Goal: Task Accomplishment & Management: Complete application form

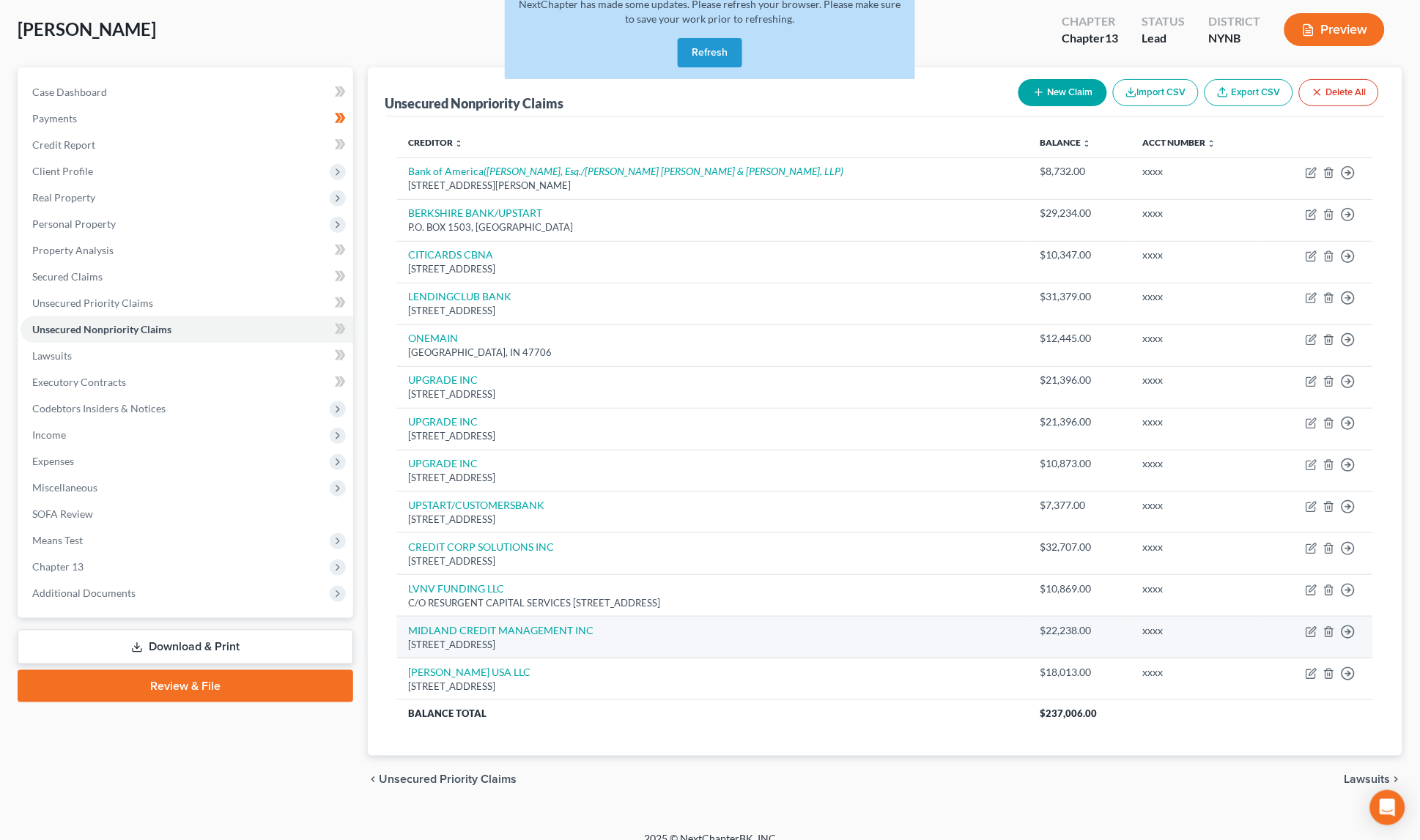
scroll to position [71, 0]
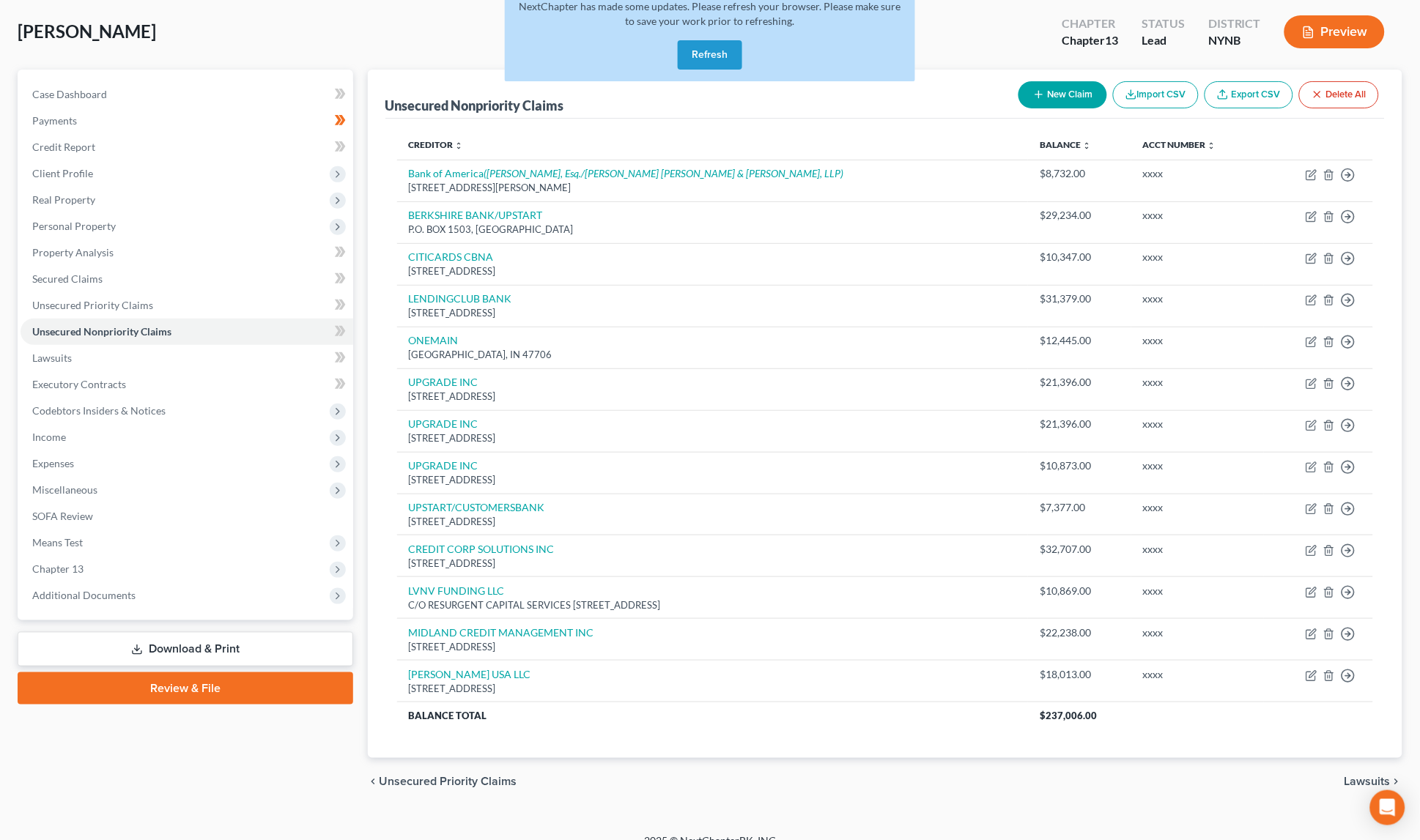
click at [699, 50] on button "Refresh" at bounding box center [710, 55] width 64 height 29
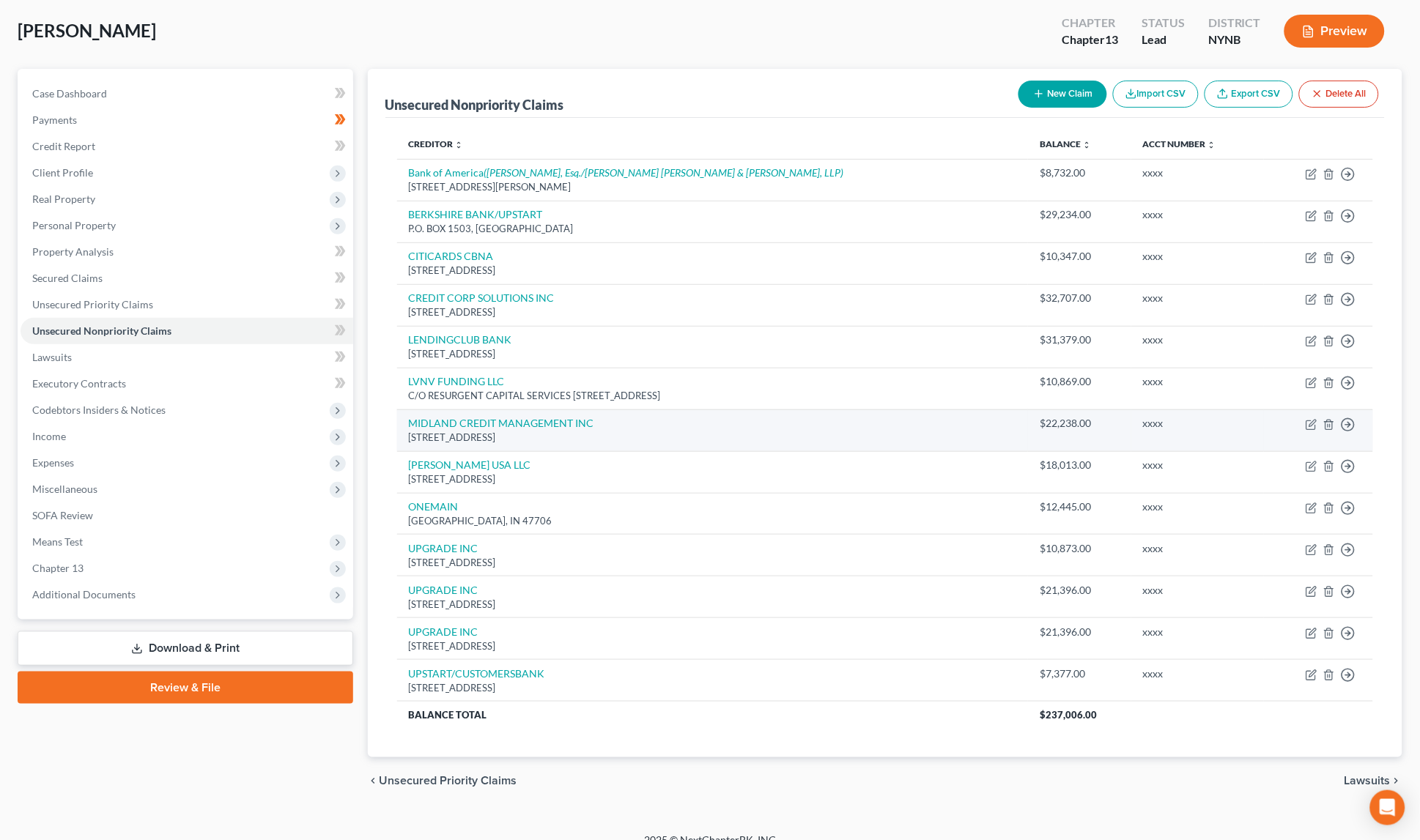
scroll to position [71, 0]
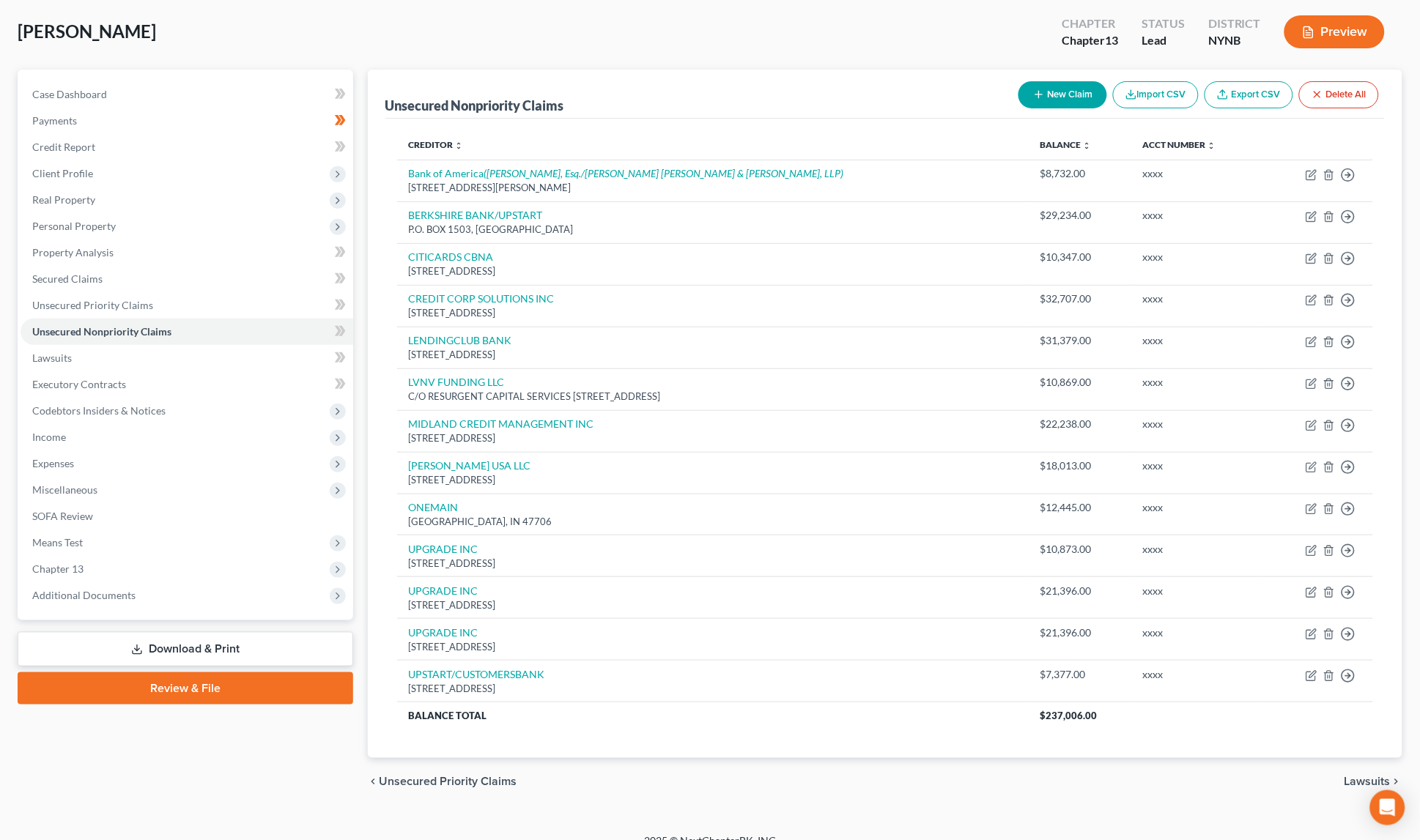
click at [1047, 89] on button "New Claim" at bounding box center [1063, 94] width 89 height 27
select select "0"
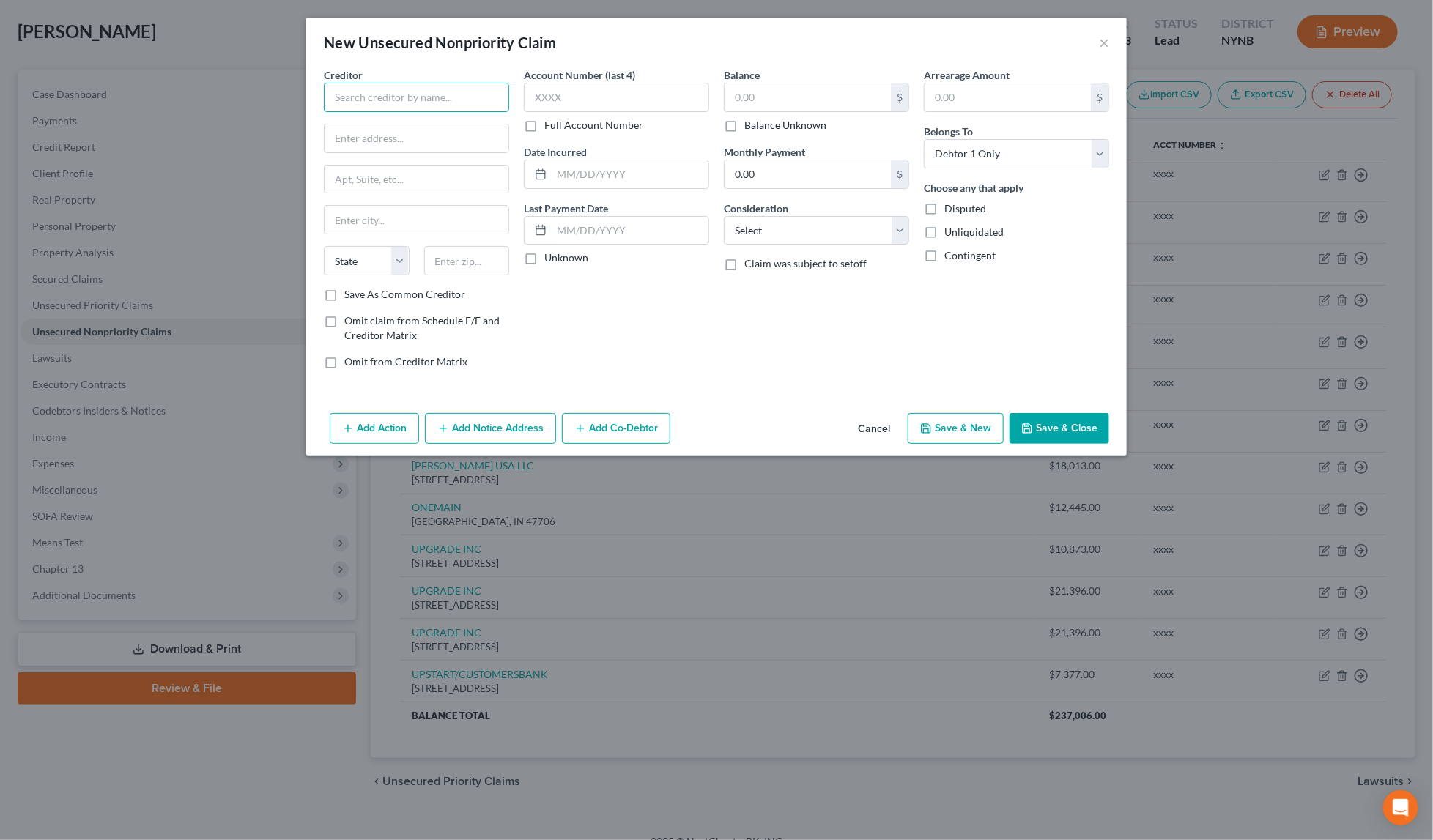
click at [448, 96] on input "text" at bounding box center [416, 97] width 185 height 29
paste input "SECURITY CREDIT SERVICES"
type input "SECURITY CREDIT SERVICES"
paste input "[STREET_ADDRESS]"
type input "[STREET_ADDRESS]"
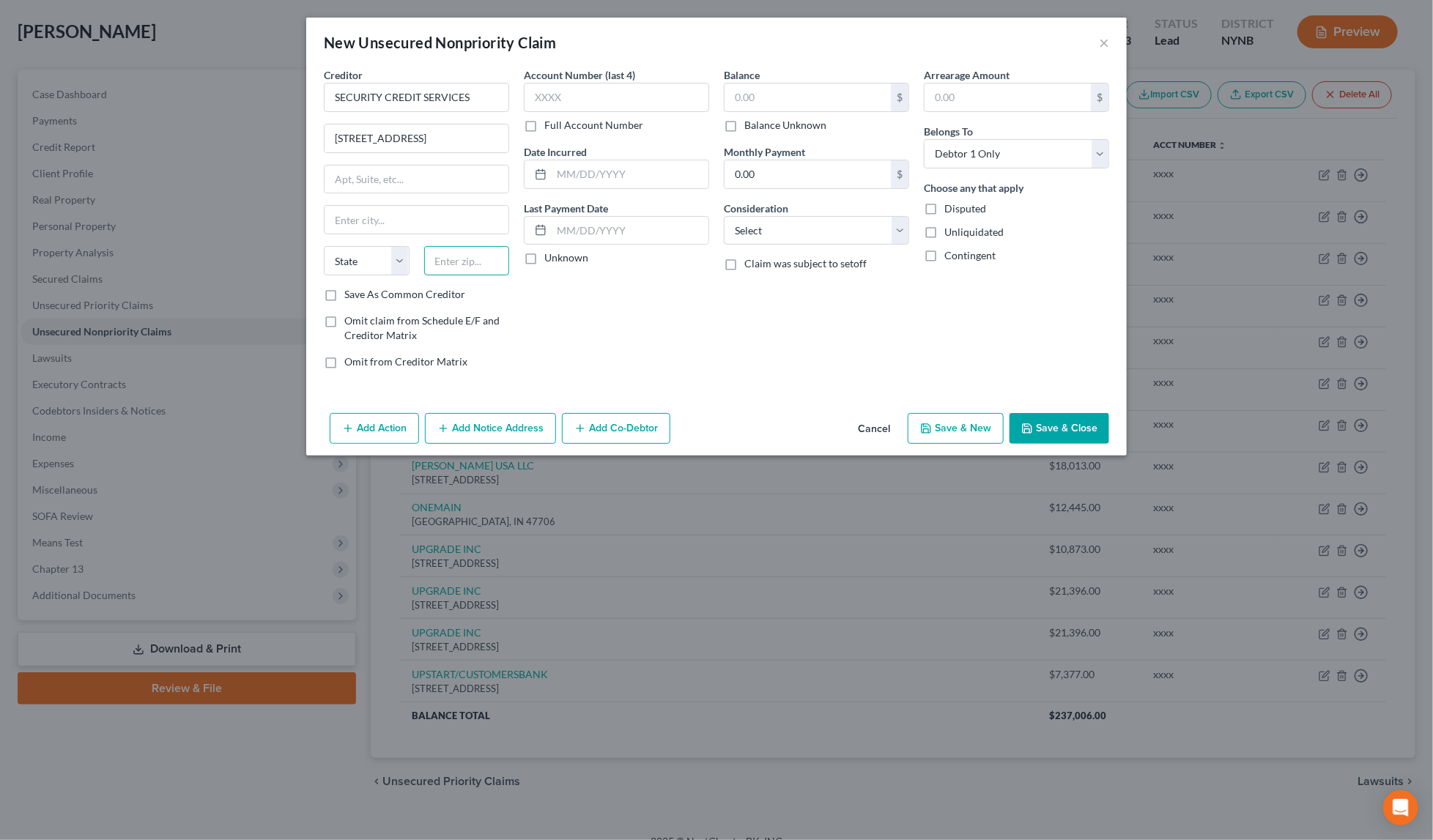
paste input "38655"
type input "38655"
type input "[GEOGRAPHIC_DATA]"
select select "25"
type input "xxxx"
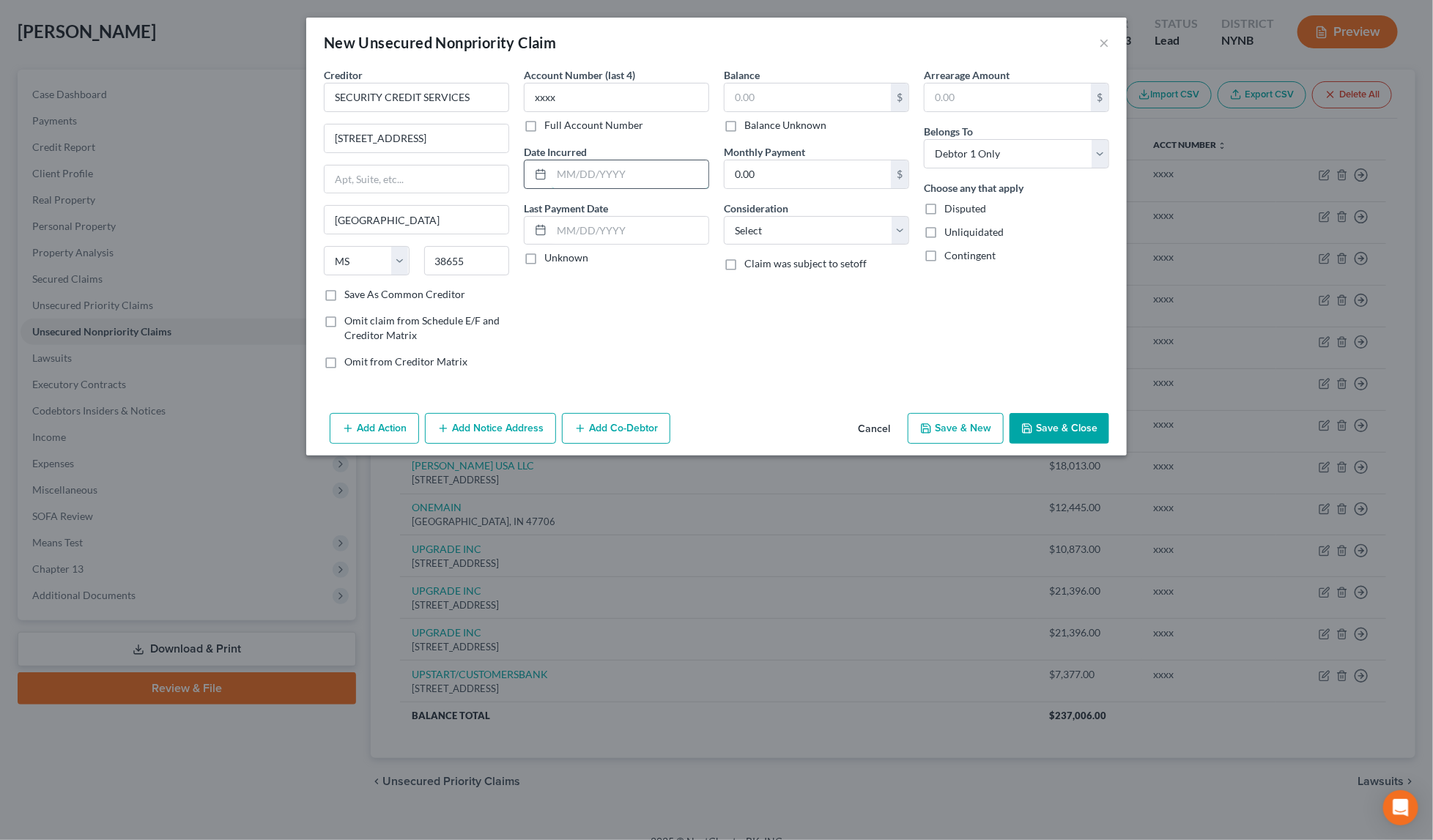
click at [633, 173] on input "text" at bounding box center [630, 174] width 157 height 28
paste input "[DATE]"
type input "[DATE]"
click at [832, 95] on input "text" at bounding box center [807, 97] width 166 height 28
paste input "11,205"
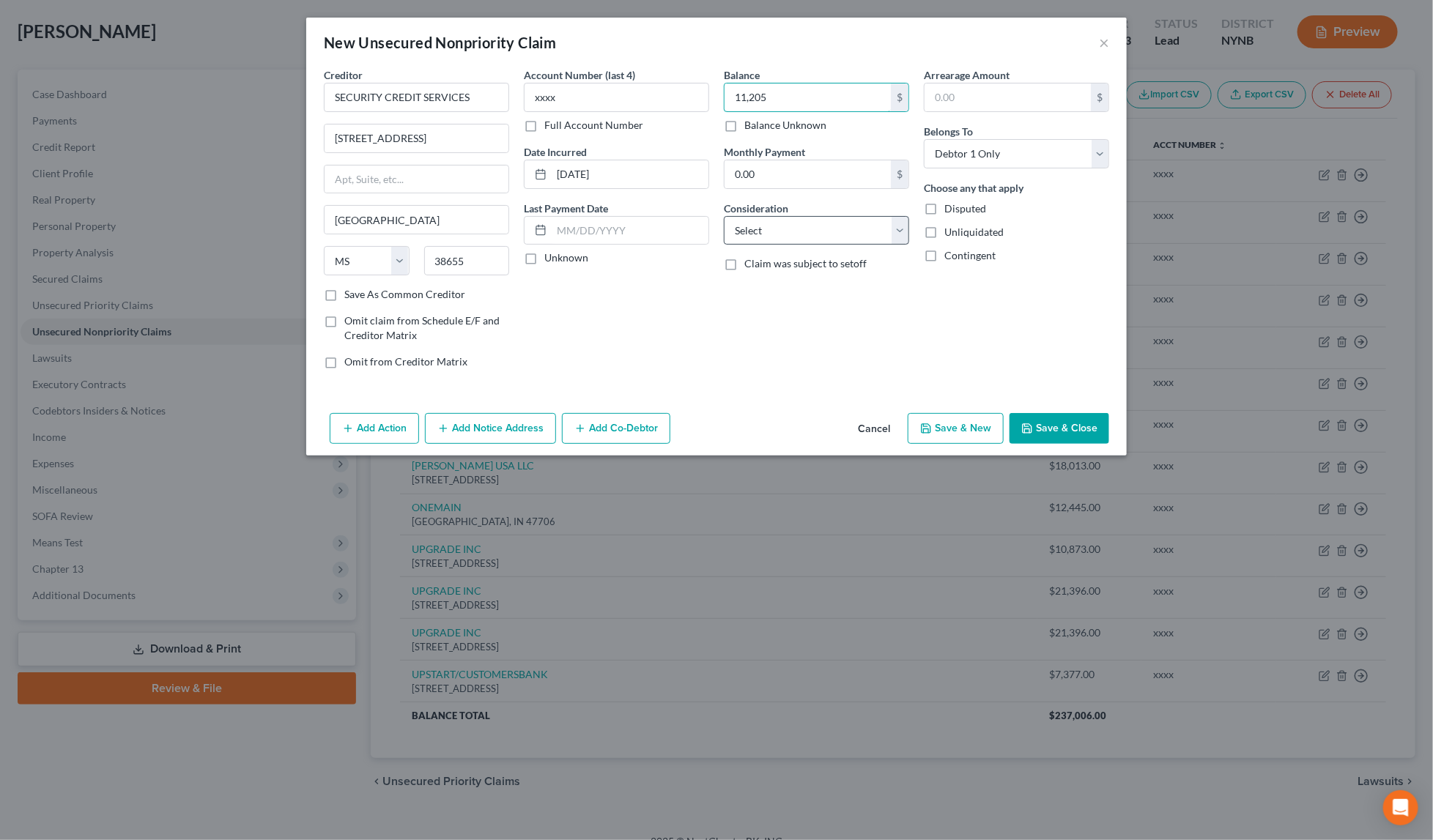
type input "11,205"
select select "1"
click at [956, 427] on button "Save & New" at bounding box center [955, 428] width 96 height 31
select select "0"
type input "11,205.00"
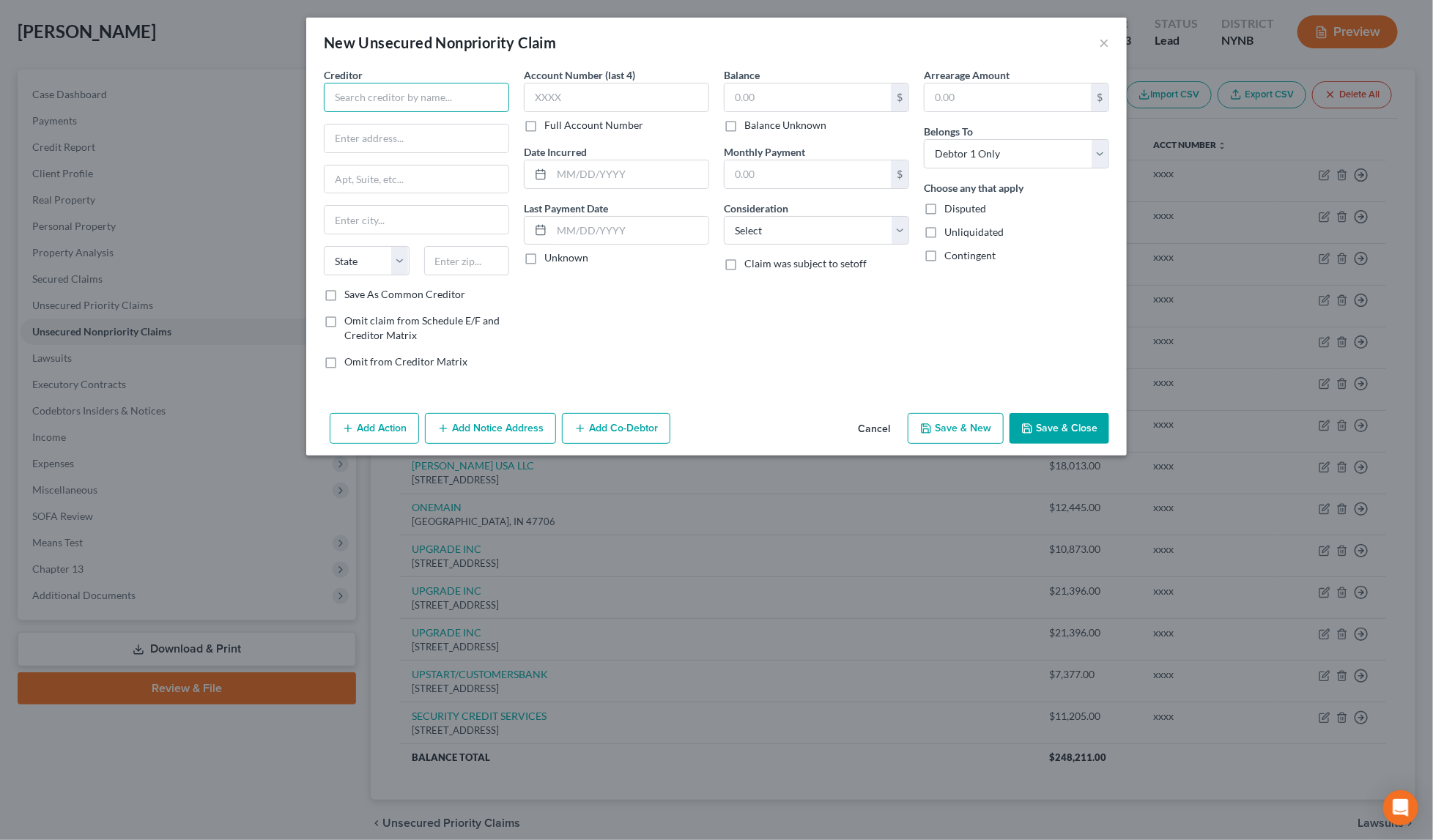
click at [370, 100] on input "text" at bounding box center [416, 97] width 185 height 29
paste input "SPRING OAKS CAPITAL LLC"
type input "SPRING OAKS CAPITAL LLC"
paste input "PO BOX 1216"
type input "PO BOX 1216"
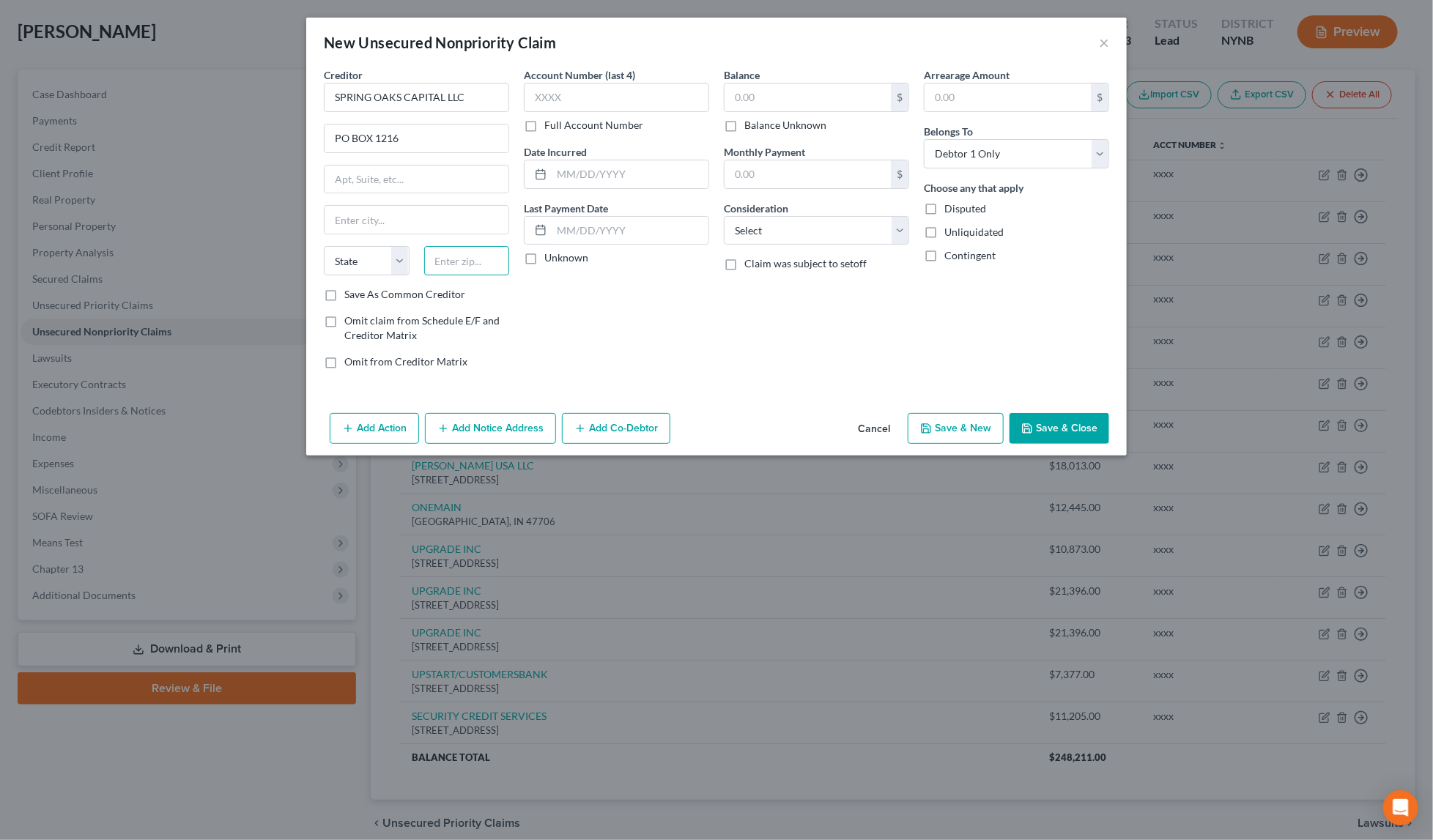
paste input "23327"
type input "23327"
type input "Chesapeake"
select select "48"
type input "z"
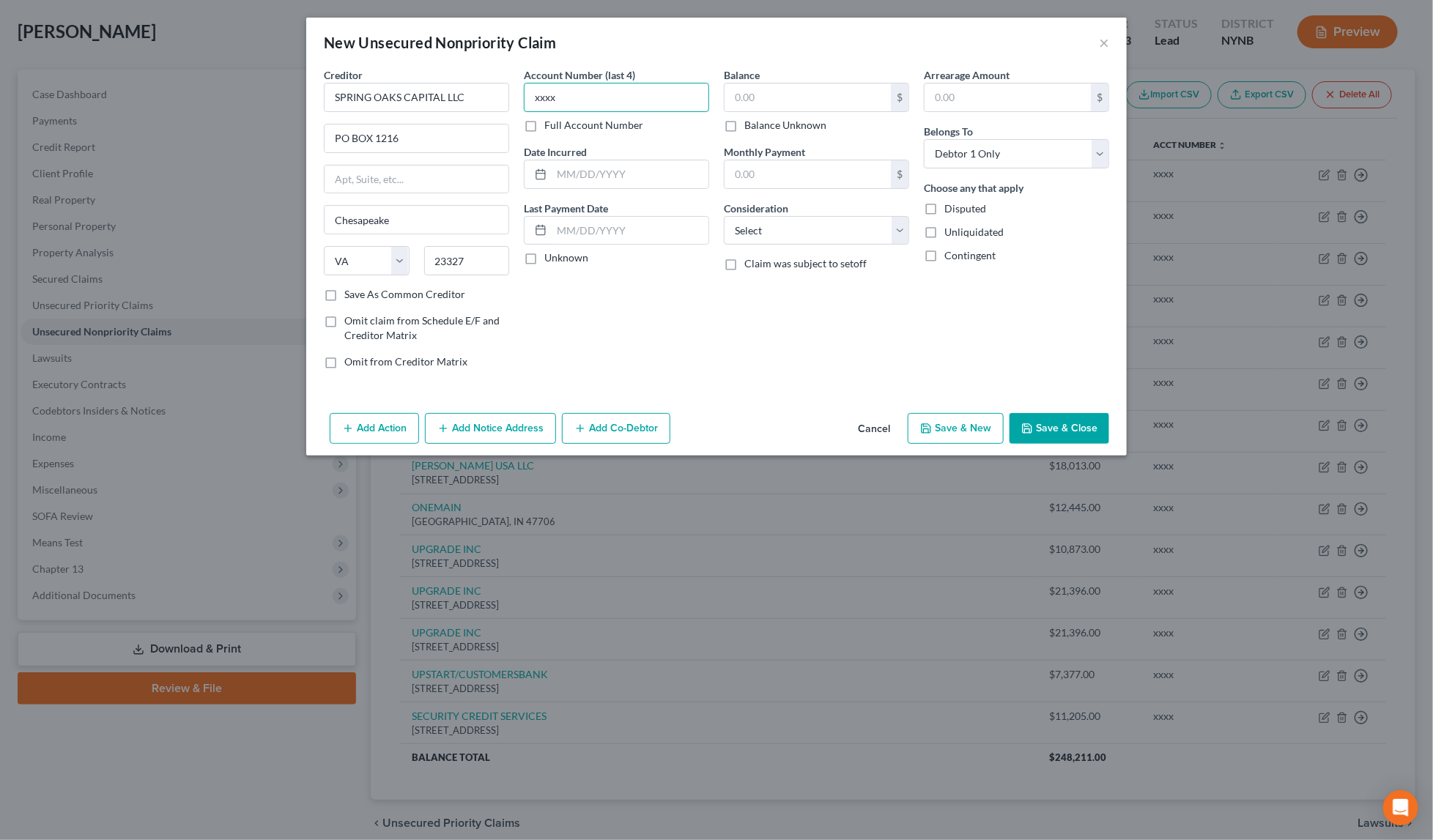
type input "xxxx"
paste input "[DATE]"
type input "[DATE]"
click at [801, 96] on input "text" at bounding box center [807, 97] width 166 height 28
paste input "29,647"
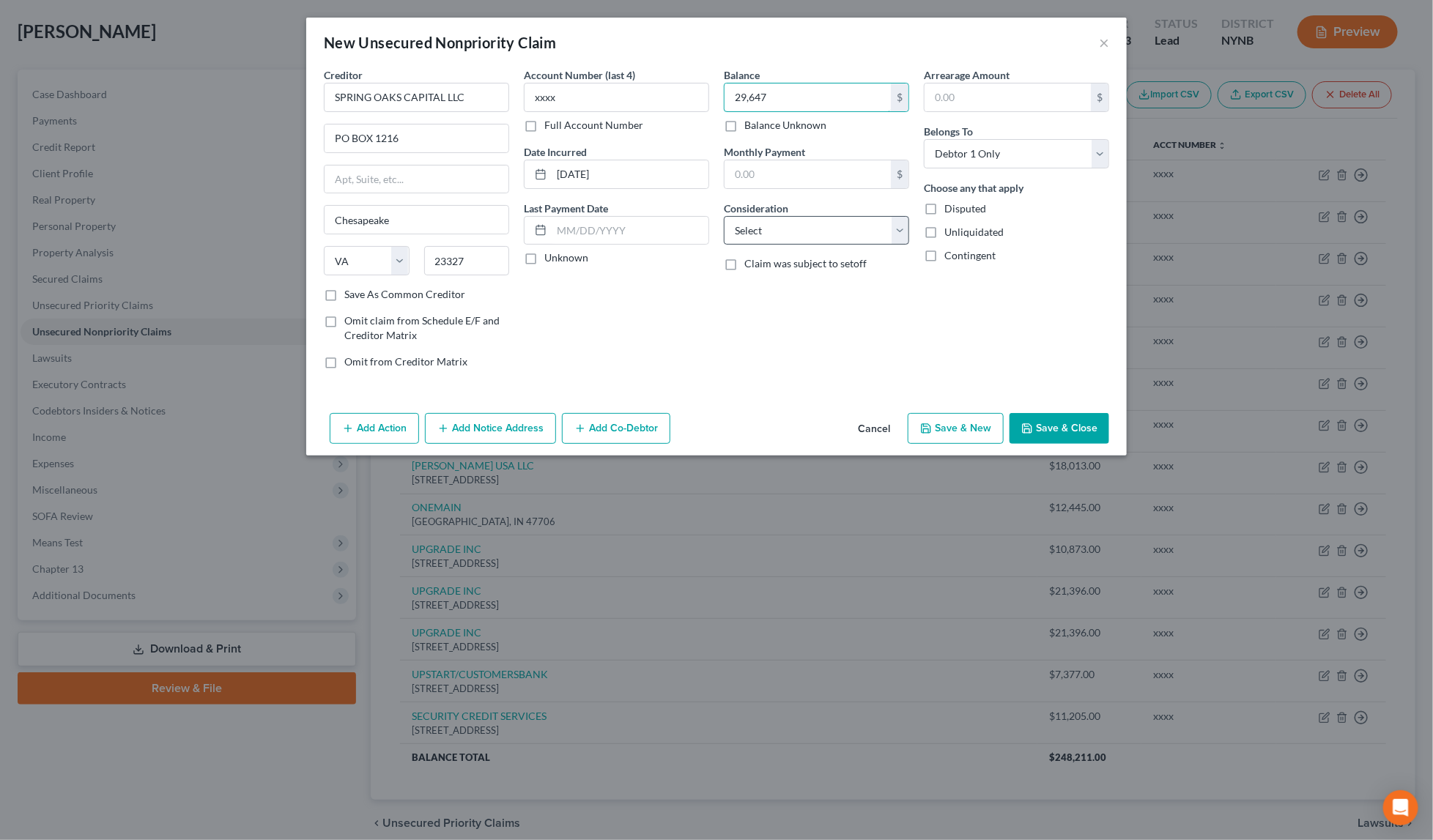
type input "29,647"
select select "1"
click at [959, 436] on button "Save & New" at bounding box center [955, 428] width 96 height 31
select select "0"
type input "29,647.00"
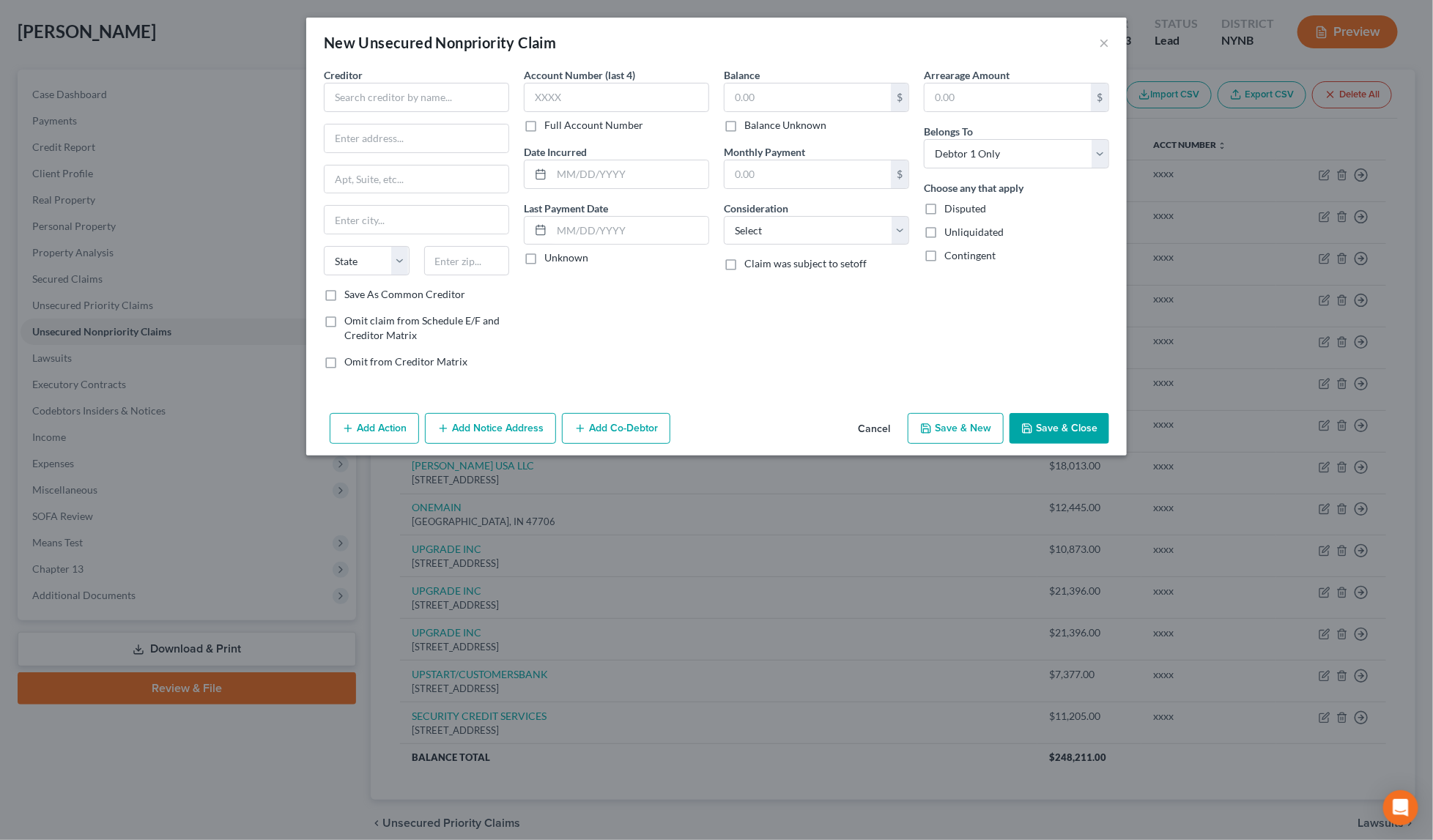
type input "0.00"
click at [407, 101] on input "text" at bounding box center [416, 97] width 185 height 29
paste input "KEYBANK NA"
type input "KEYBANK NA"
click at [826, 90] on input "text" at bounding box center [807, 97] width 166 height 28
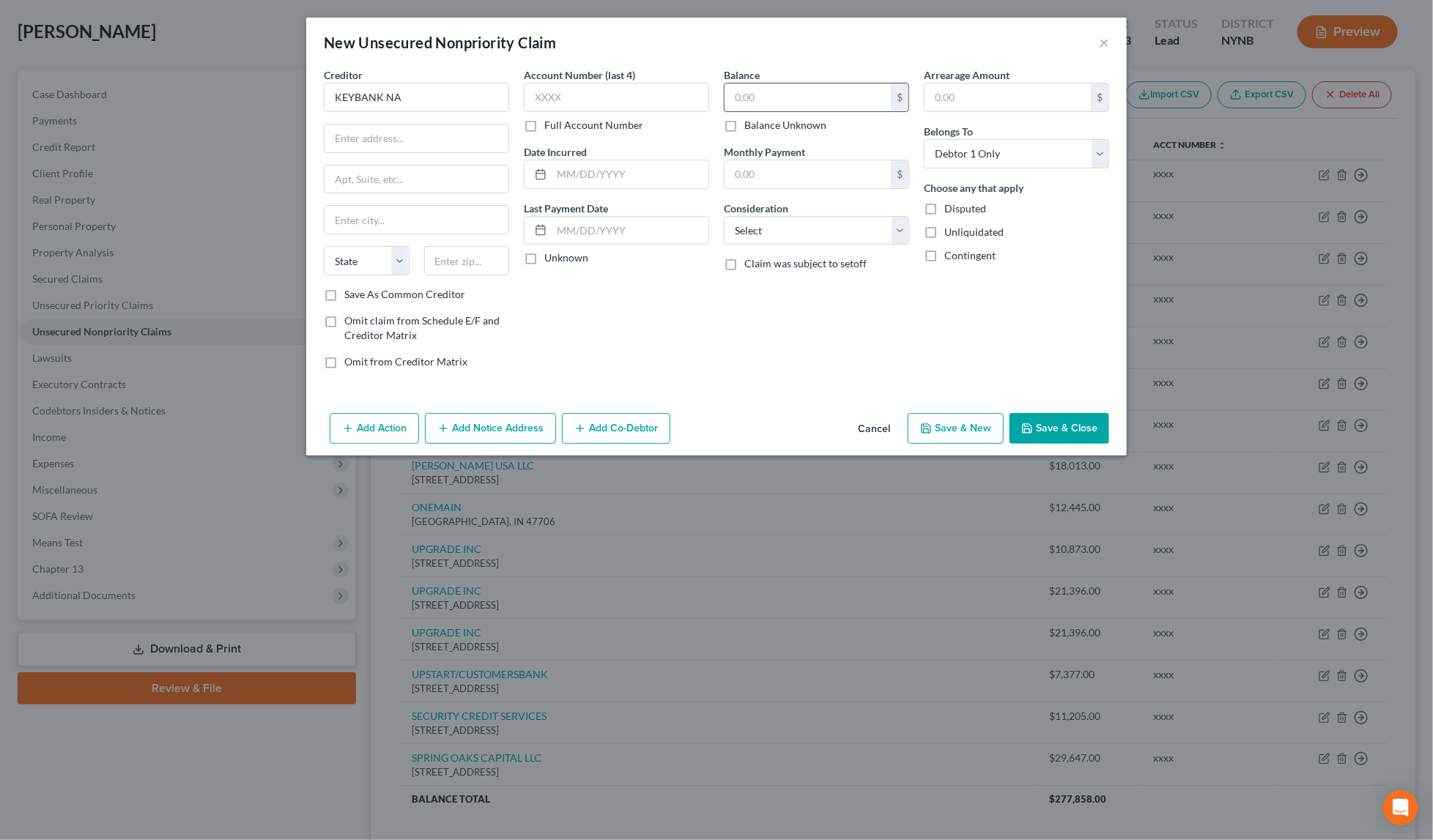
paste input "11,313"
type input "11,313"
click at [491, 134] on input "text" at bounding box center [416, 138] width 184 height 28
paste input "[STREET_ADDRESS][PERSON_NAME],"
type input "[STREET_ADDRESS][PERSON_NAME],"
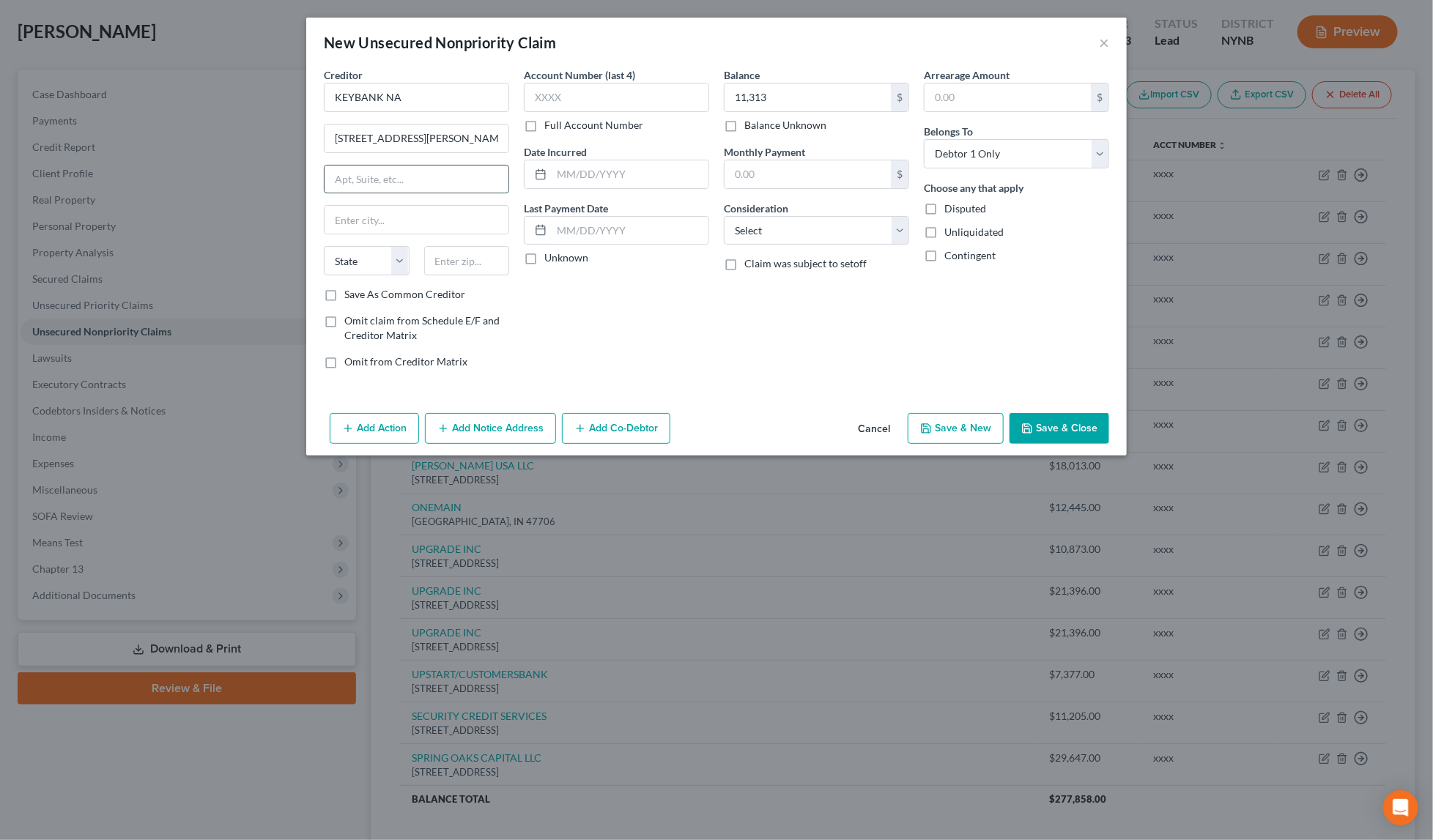
paste input "Mailcode OH-01-51-0562"
type input "Mailcode OH-01-51-0562"
click at [465, 262] on input "text" at bounding box center [467, 261] width 86 height 29
paste input "44144"
type input "44144"
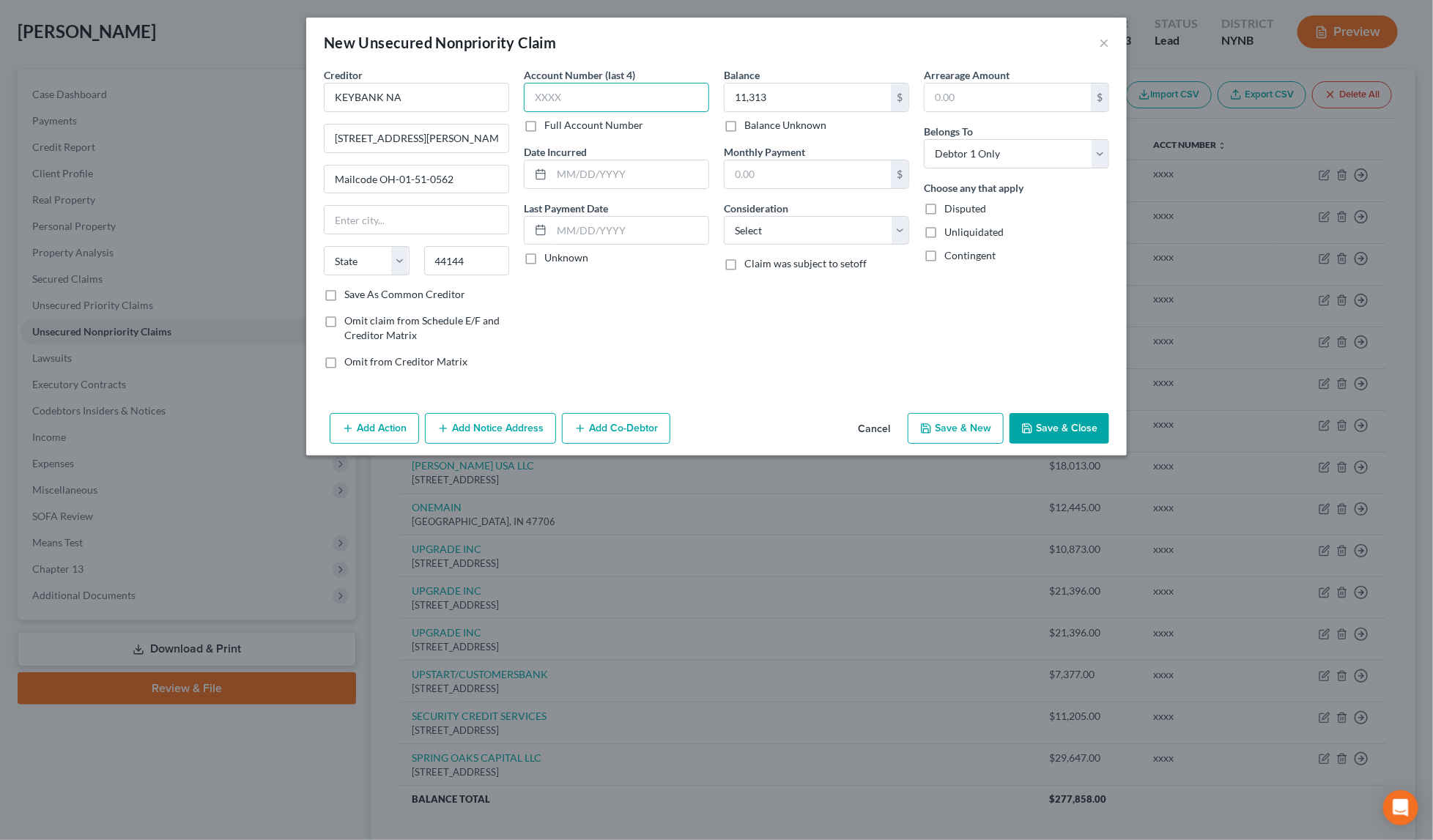
type input "[GEOGRAPHIC_DATA]"
select select "36"
type input "xxxx"
click at [604, 168] on input "text" at bounding box center [630, 174] width 157 height 28
paste input "[DATE]"
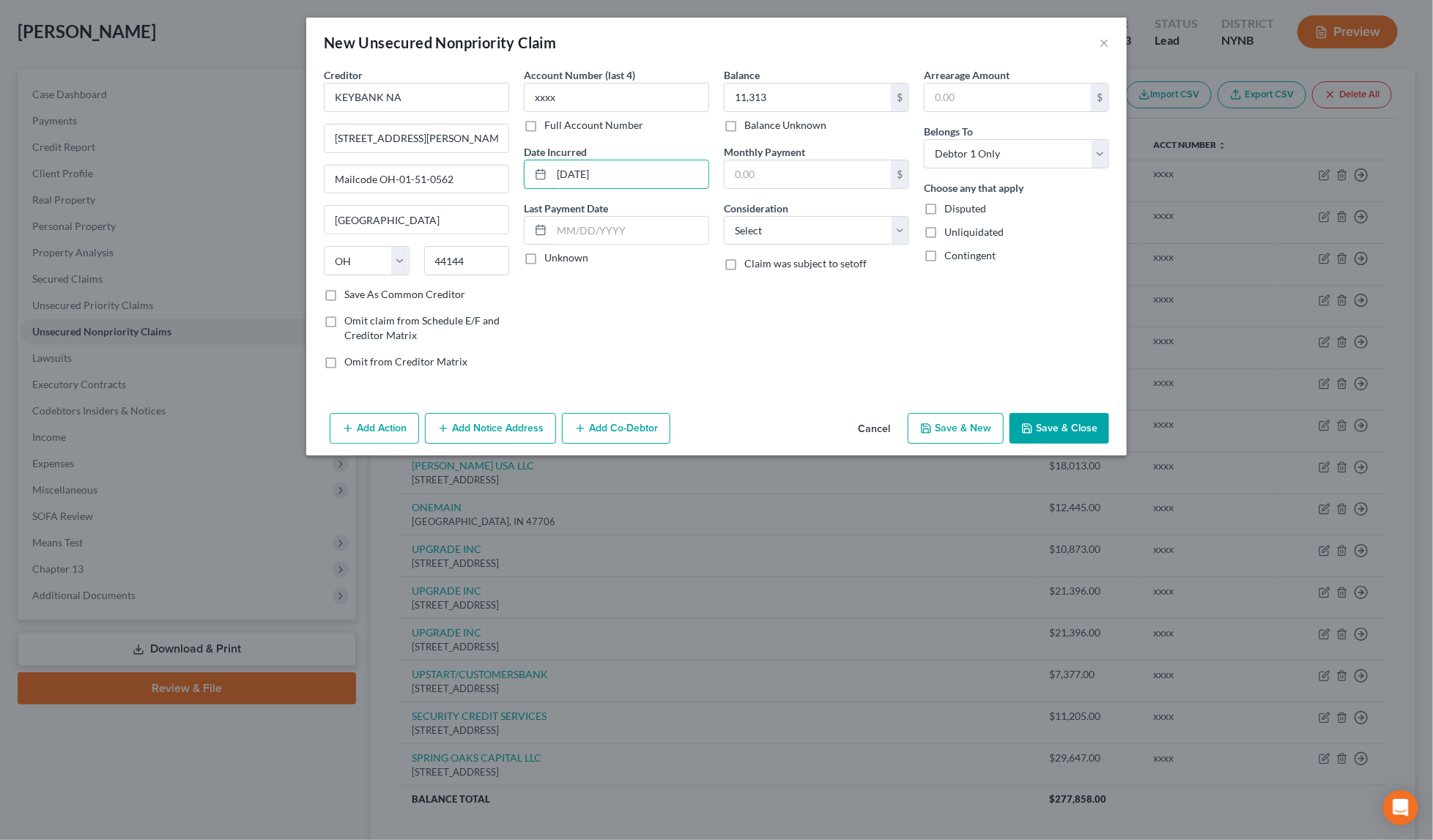
type input "[DATE]"
paste input "[DATE]"
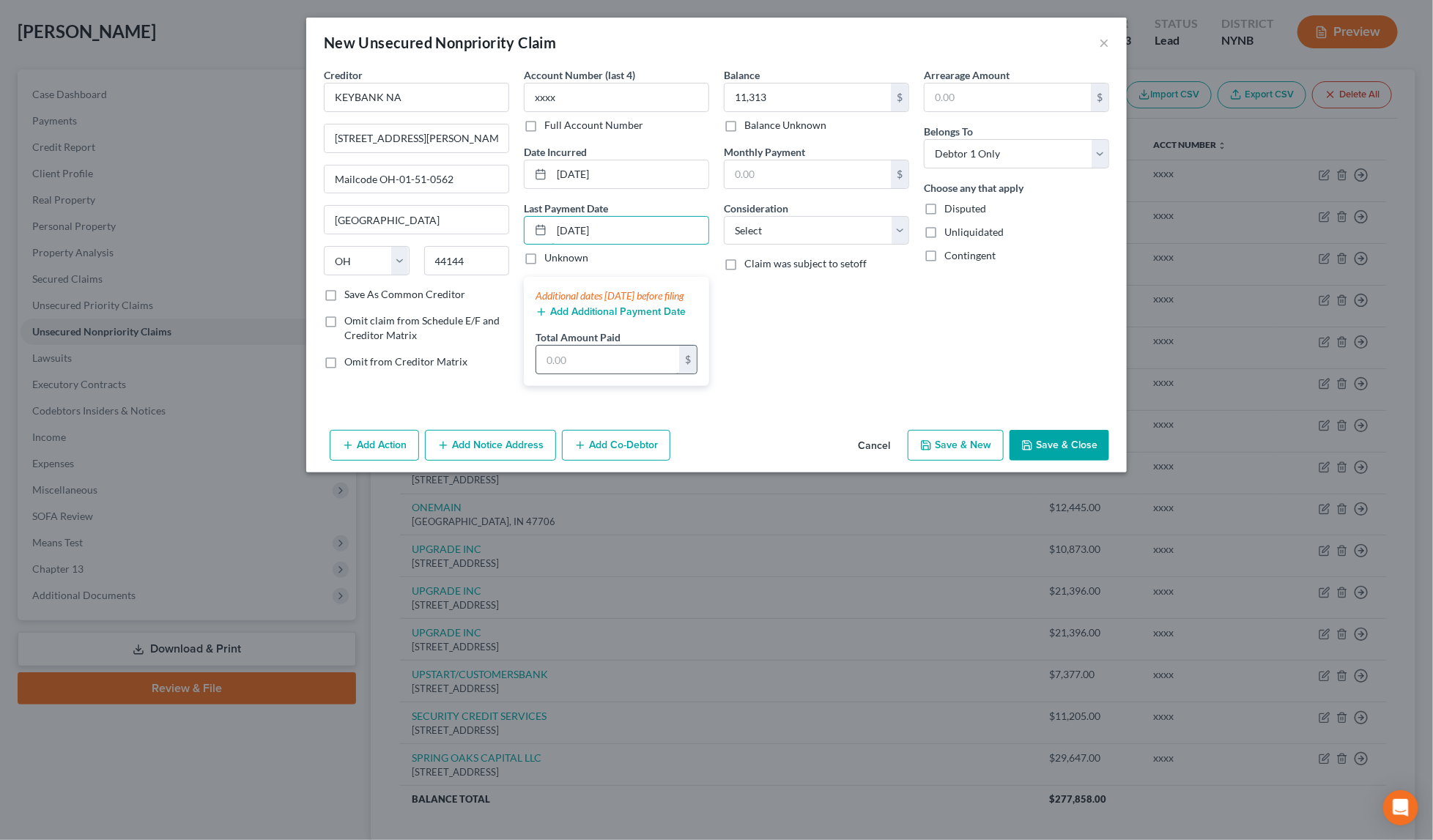
type input "[DATE]"
click at [620, 372] on input "text" at bounding box center [607, 360] width 143 height 28
type input "10,574"
type input "10,000"
select select "2"
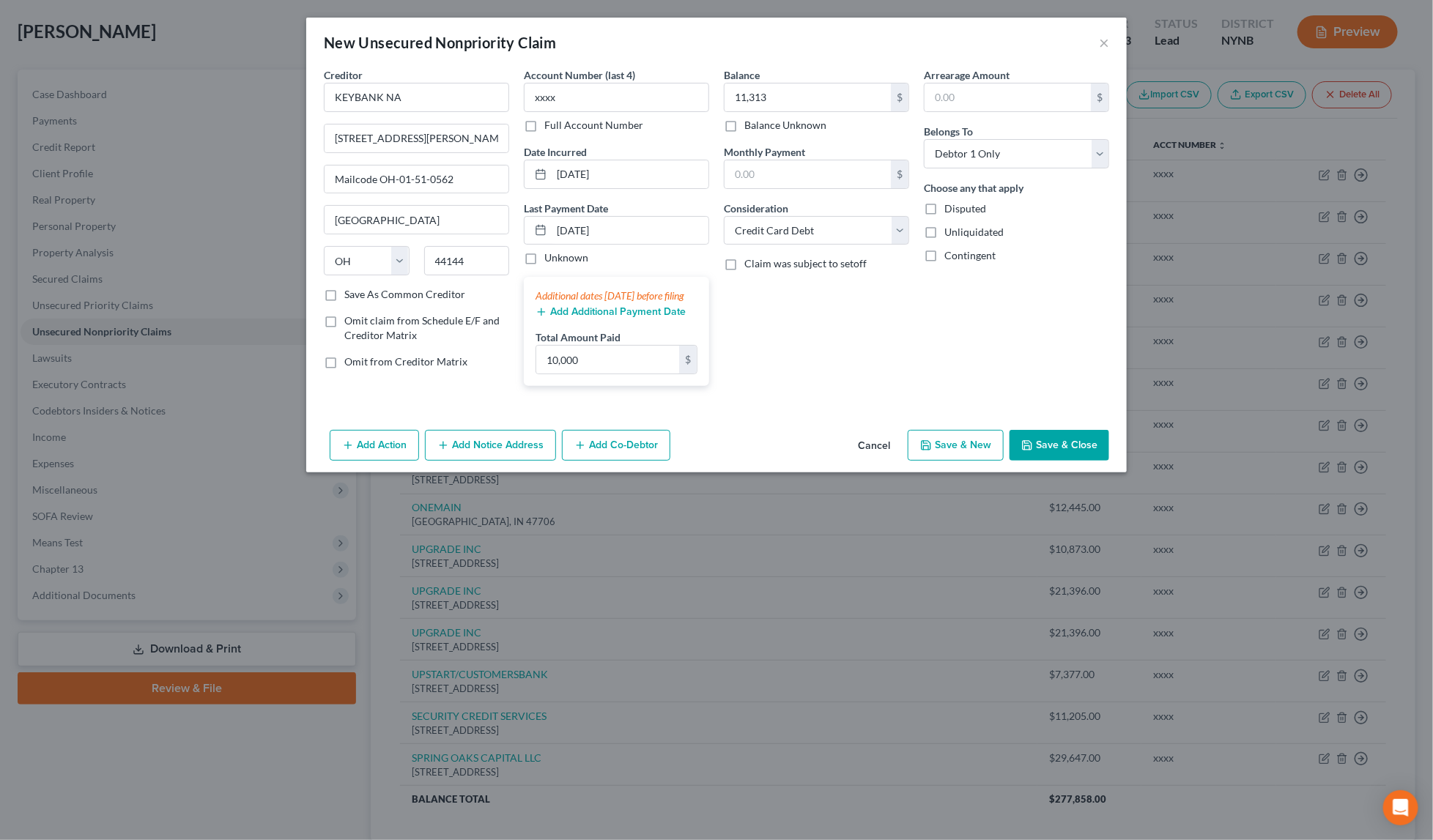
click at [839, 387] on div "Balance 11,313.00 $ Balance Unknown Balance Undetermined 11,313 $ Balance Unkno…" at bounding box center [816, 233] width 200 height 330
click at [735, 365] on div "Balance 11,313.00 $ Balance Unknown Balance Undetermined 11,313 $ Balance Unkno…" at bounding box center [816, 233] width 200 height 330
click at [965, 448] on button "Save & New" at bounding box center [955, 445] width 96 height 31
select select "0"
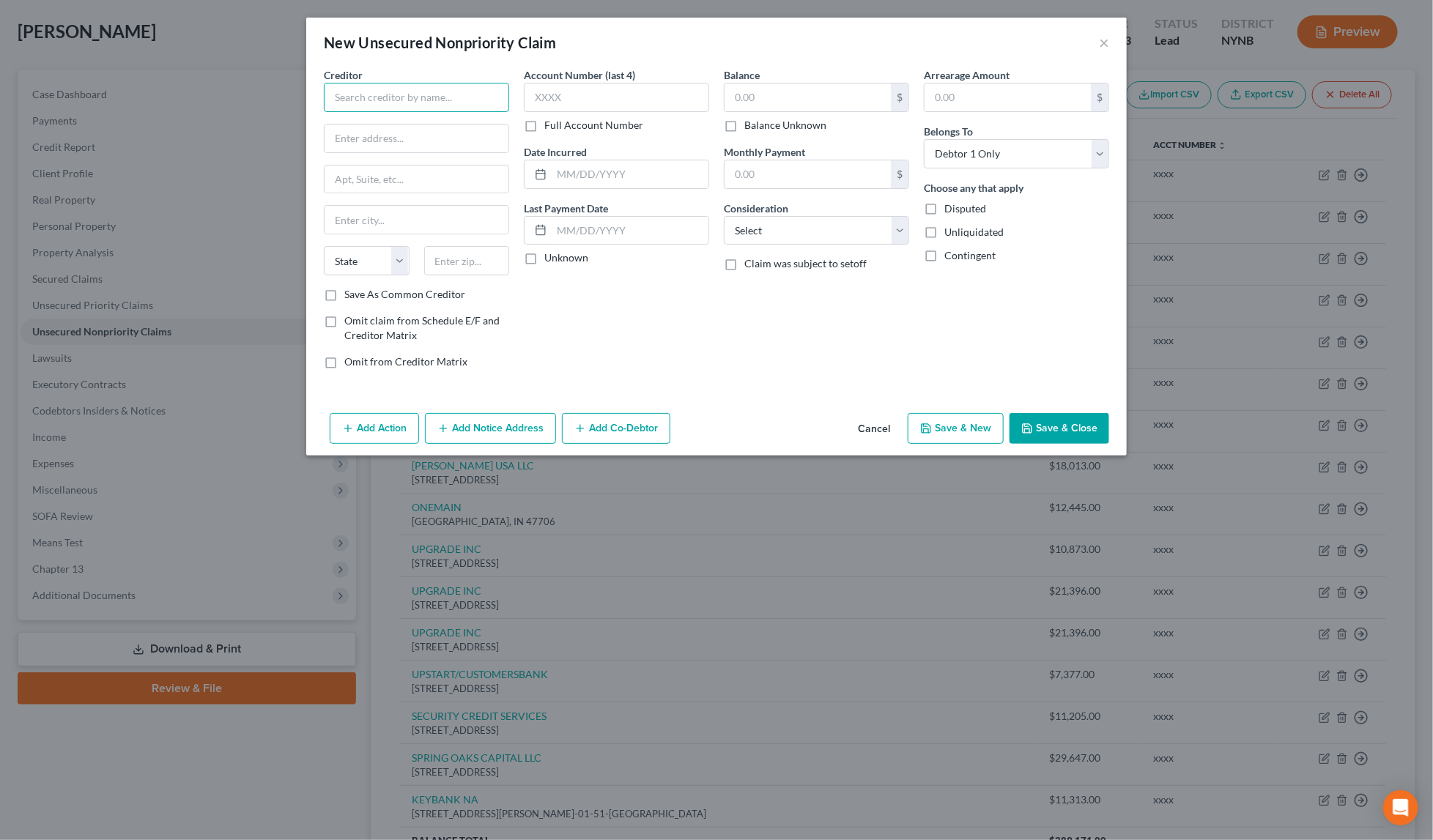
click at [486, 91] on input "text" at bounding box center [416, 97] width 185 height 29
paste input "KEYBANK NA"
type input "KEYBANK NA"
paste input "[STREET_ADDRESS][PERSON_NAME]"
type input "[STREET_ADDRESS][PERSON_NAME]"
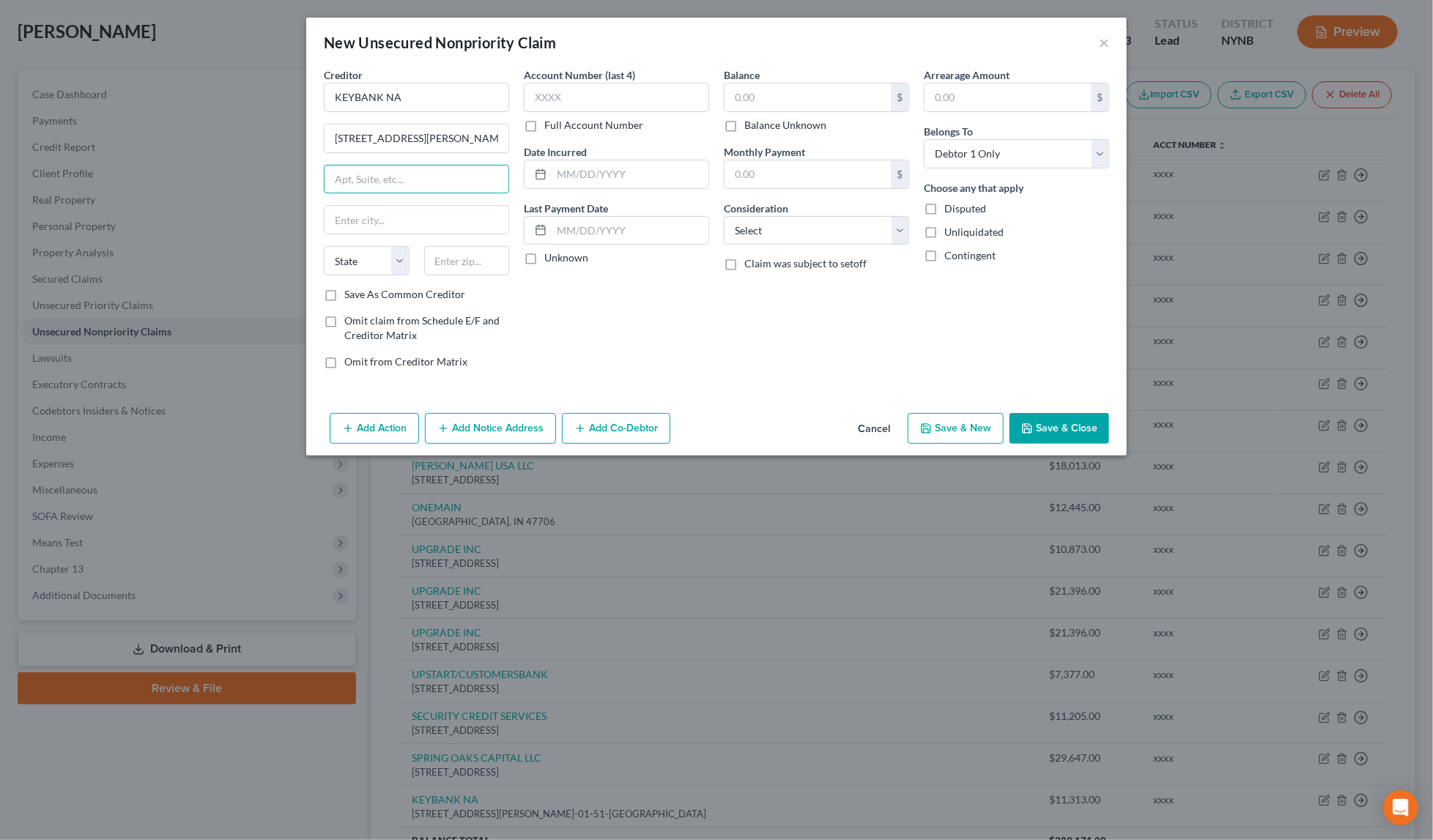
paste input "Mailcode OH-01-51-0562"
type input "Mailcode OH-01-51-0562"
paste input "44144"
type input "44144"
type input "[GEOGRAPHIC_DATA]"
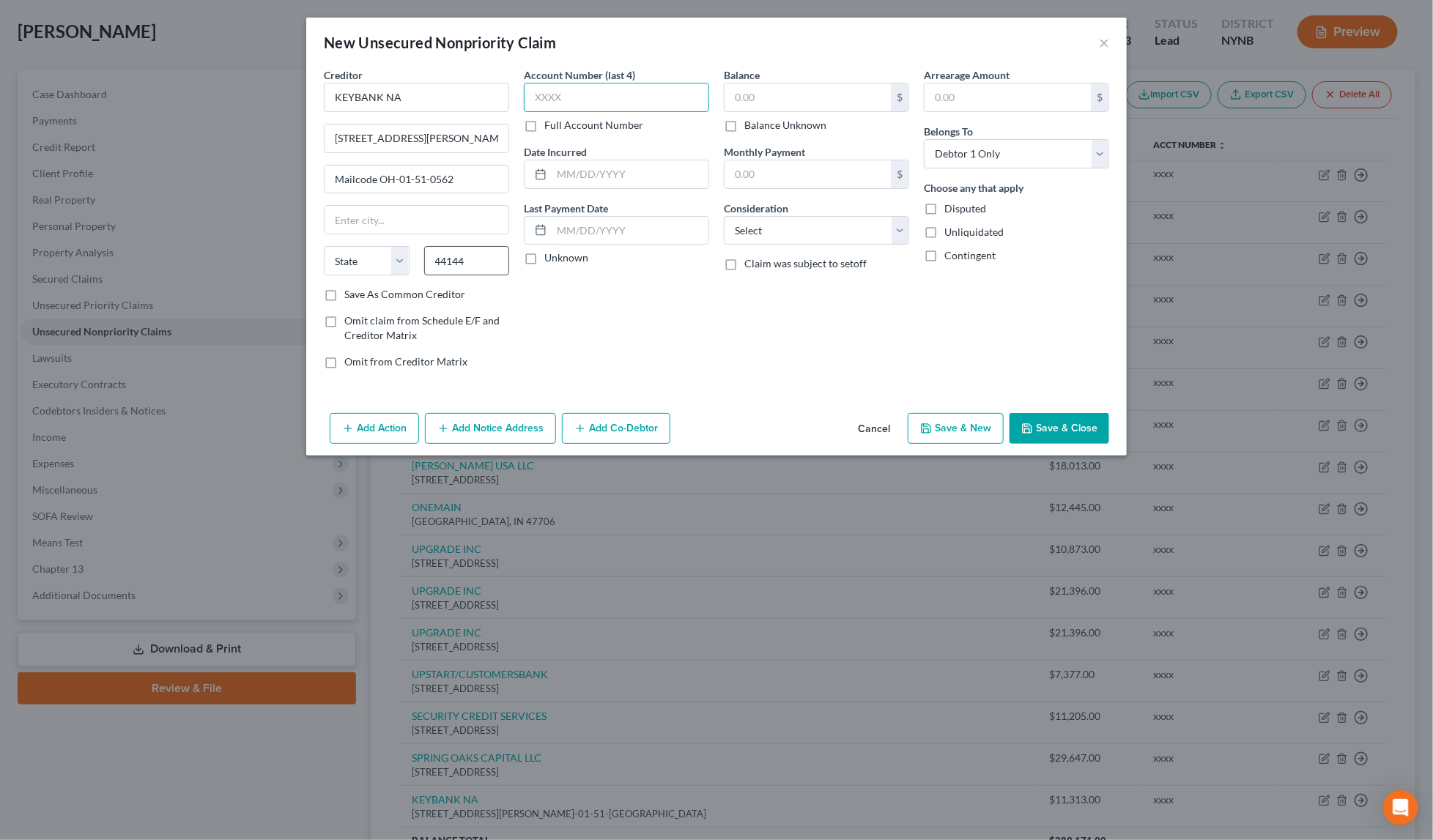
select select "36"
type input "xxxx"
click at [667, 172] on input "text" at bounding box center [630, 174] width 157 height 28
paste input "[DATE]"
type input "[DATE]"
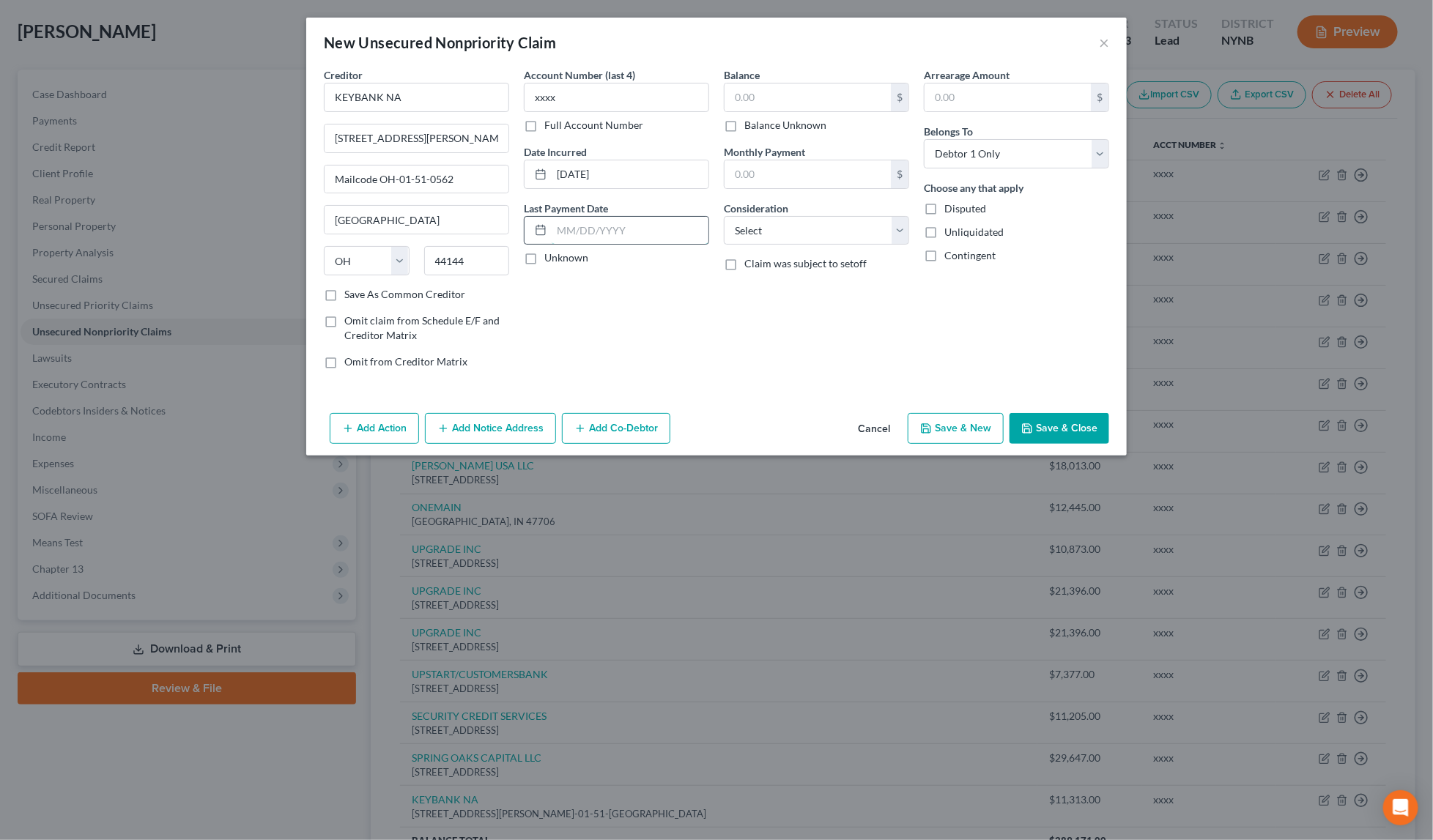
paste input "[DATE]"
type input "[DATE]"
drag, startPoint x: 474, startPoint y: 180, endPoint x: 471, endPoint y: 155, distance: 25.2
click at [471, 155] on div "Creditor * KEYBANK NA [STREET_ADDRESS][PERSON_NAME] Mailcode OH-01-51-0562 [GEO…" at bounding box center [416, 177] width 185 height 220
drag, startPoint x: 467, startPoint y: 177, endPoint x: 460, endPoint y: 158, distance: 20.2
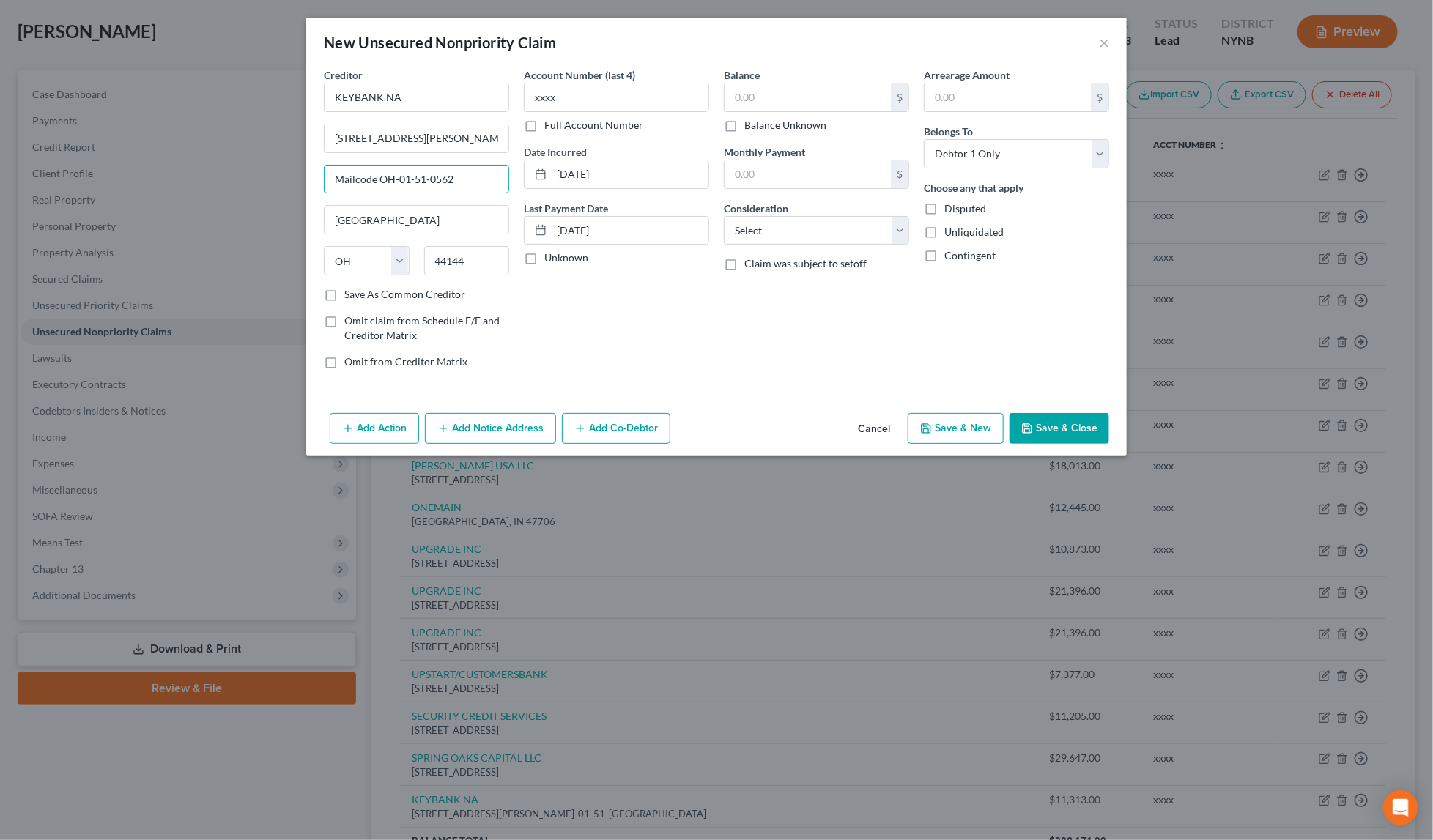
click at [460, 158] on div "Creditor * KEYBANK NA [STREET_ADDRESS][PERSON_NAME] Mailcode OH-01-51-0562 [GEO…" at bounding box center [416, 177] width 185 height 220
paste input "CLIENT SVCS OH-01-05"
type input "CLIENT SVCS OH-01-05-0562"
click at [1102, 46] on button "×" at bounding box center [1103, 42] width 10 height 18
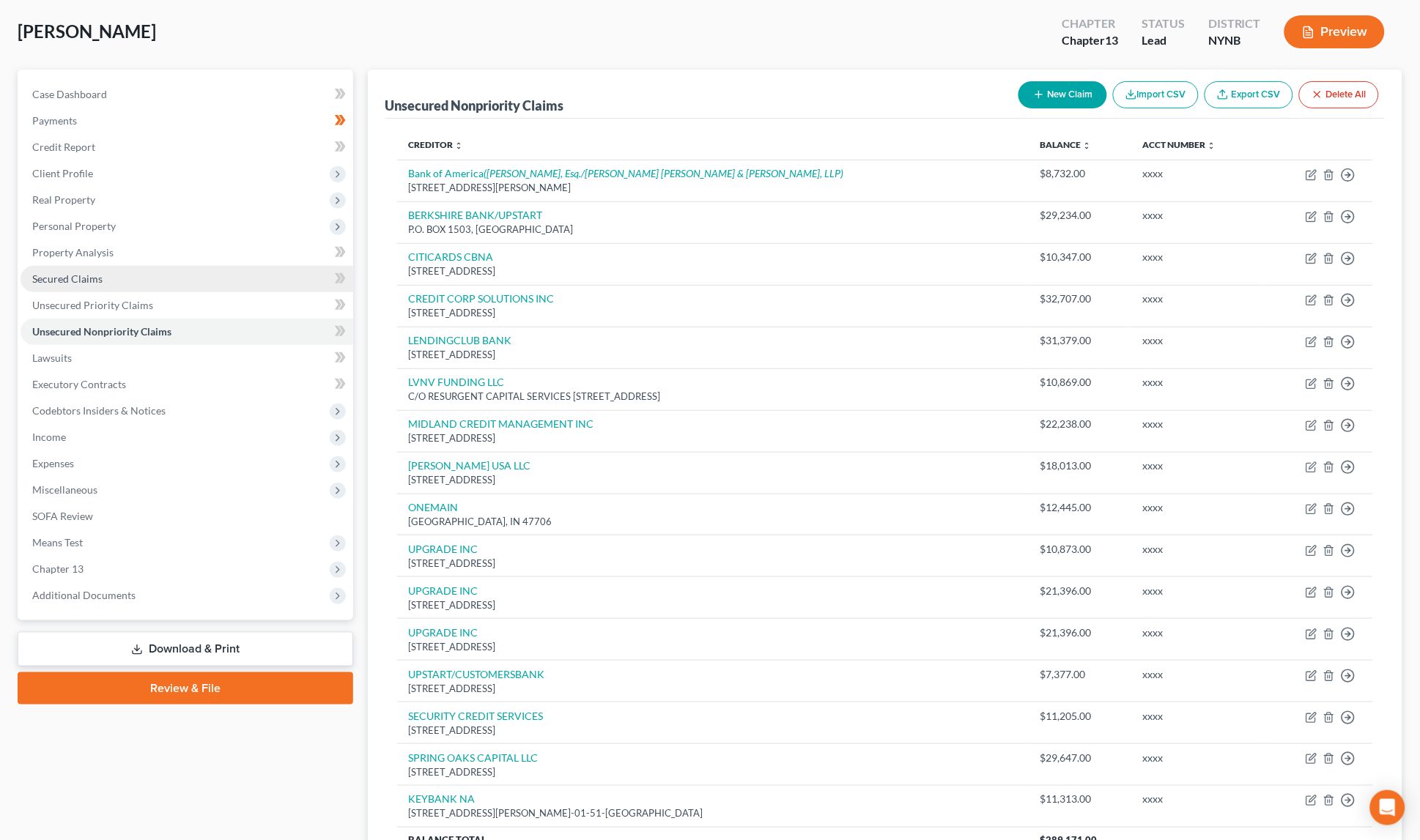
click at [155, 282] on link "Secured Claims" at bounding box center [187, 279] width 333 height 26
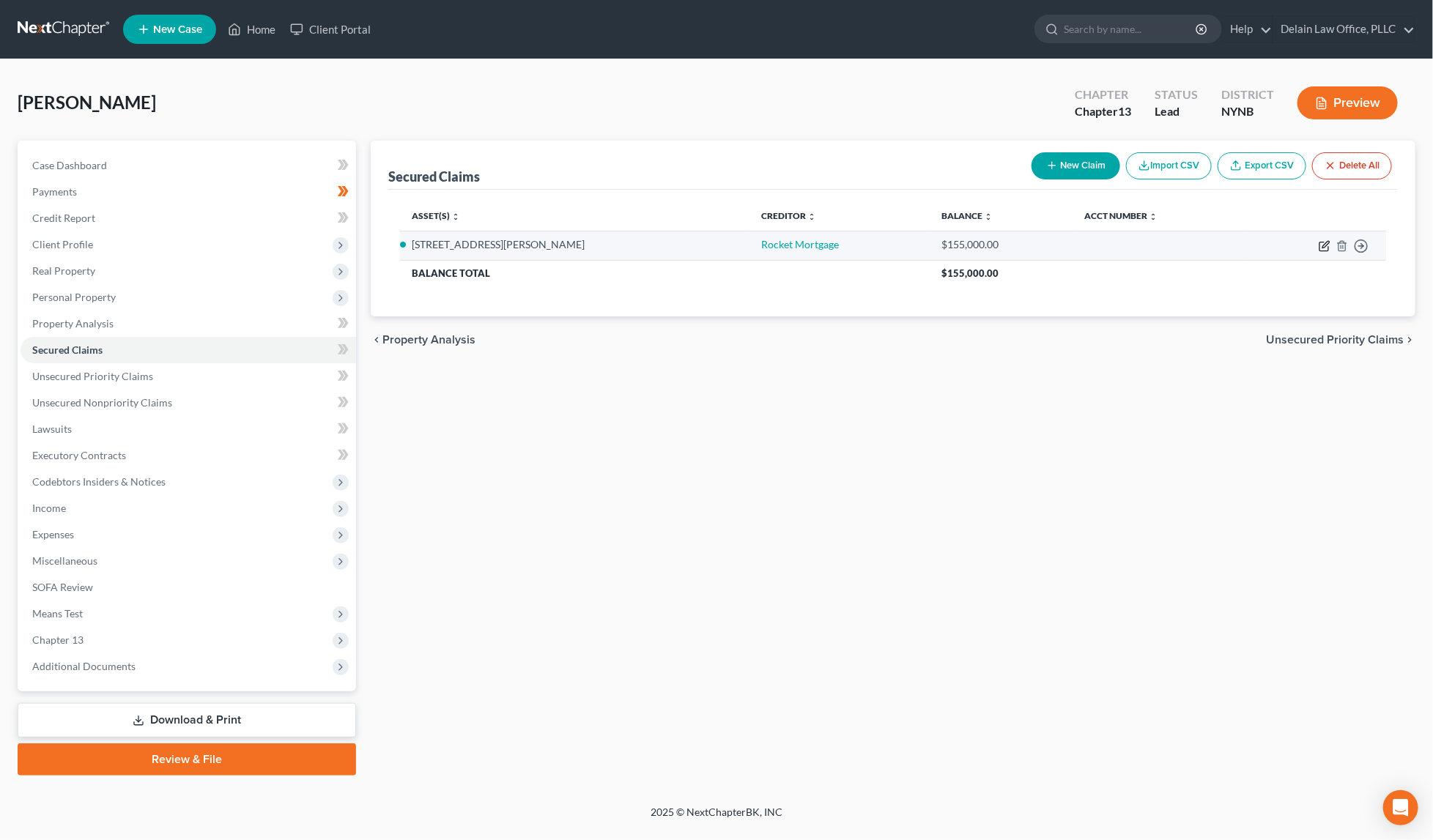
click at [1324, 246] on icon "button" at bounding box center [1325, 244] width 7 height 7
select select "2"
select select "3"
select select "0"
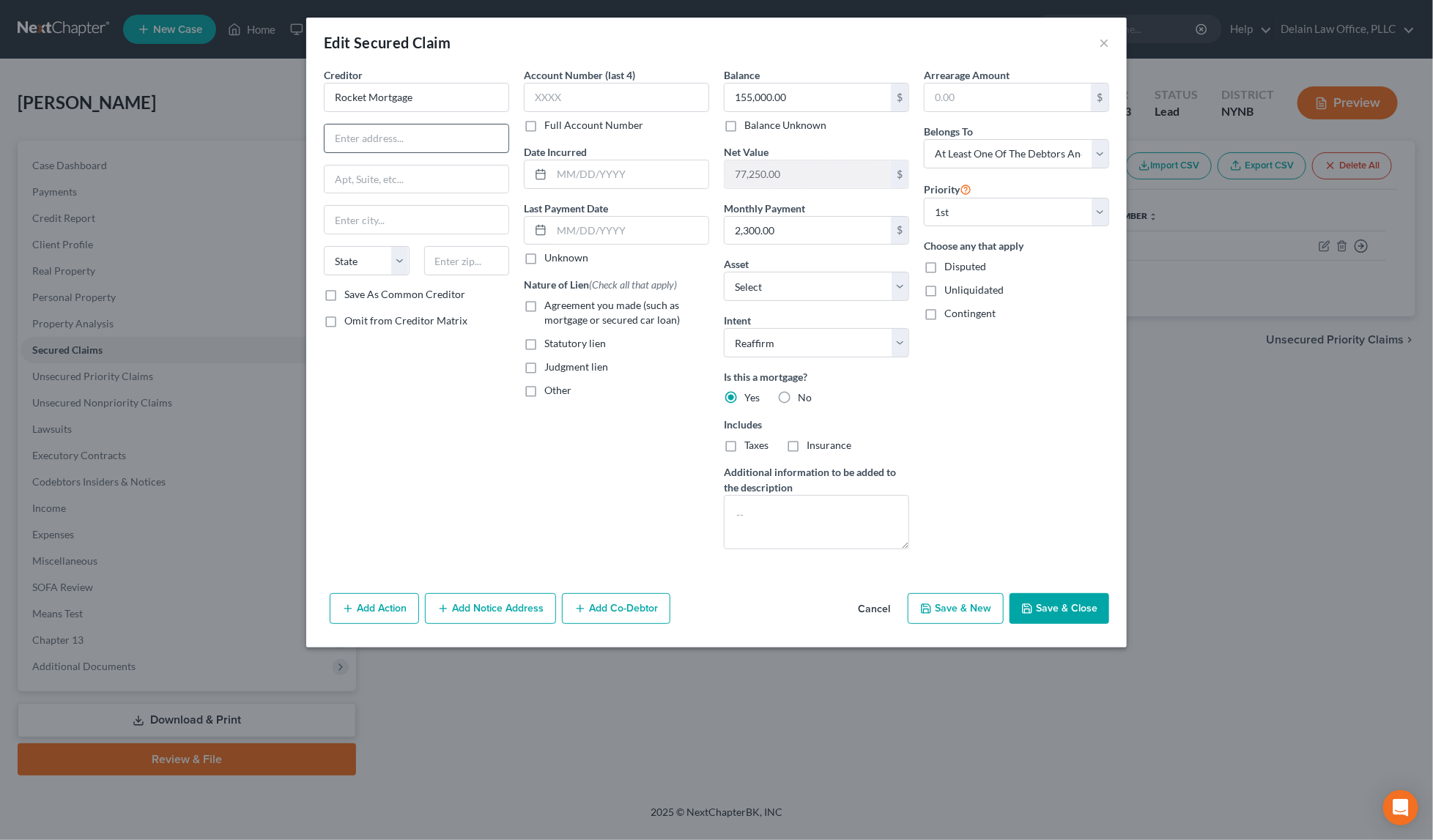
paste input "[STREET_ADDRESS][PERSON_NAME]"
type input "[STREET_ADDRESS][PERSON_NAME]"
paste input "48226"
type input "48226"
type input "[GEOGRAPHIC_DATA]"
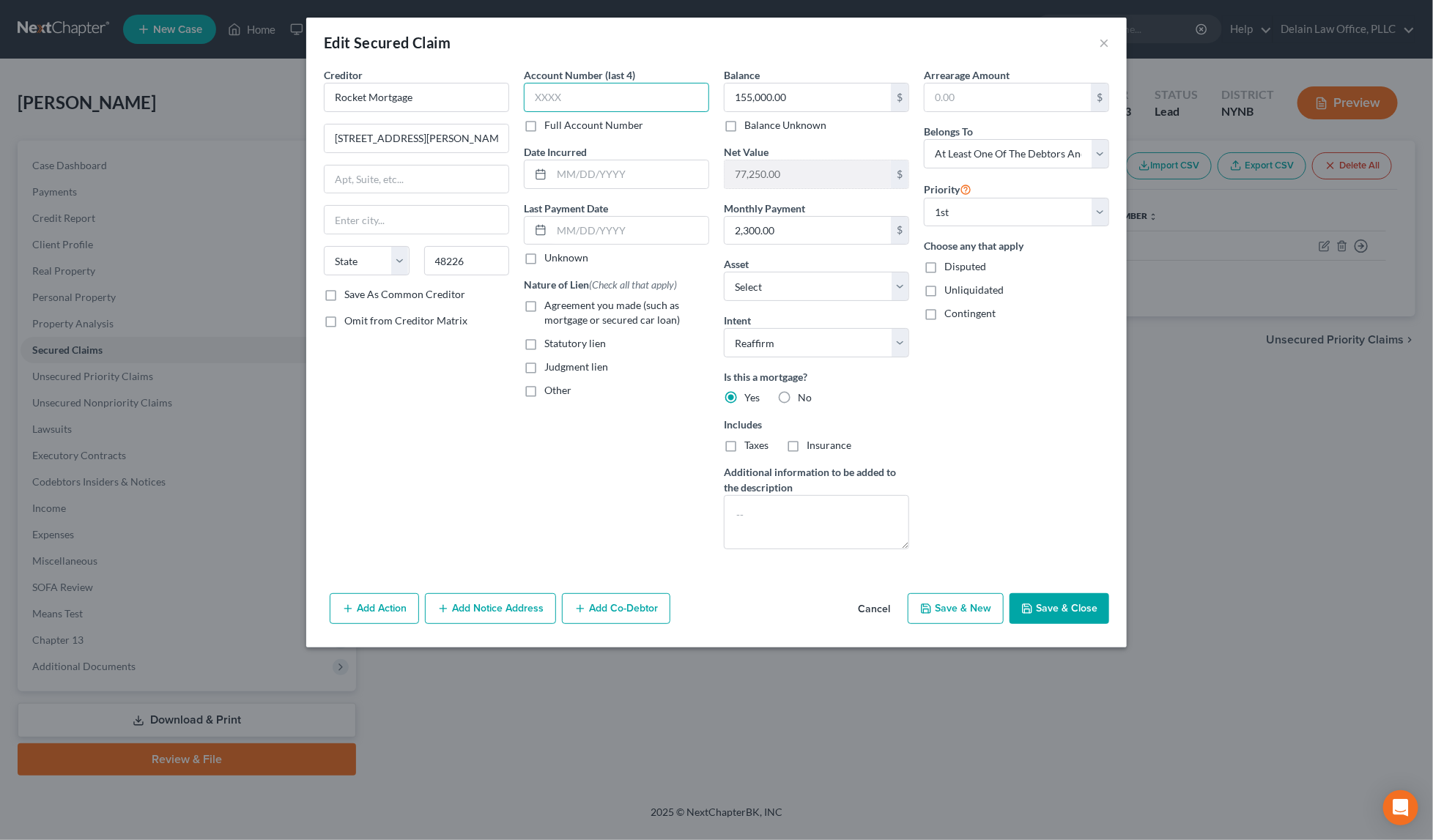
select select "23"
type input "xxxx"
click at [627, 174] on input "text" at bounding box center [630, 174] width 157 height 28
paste input "[DATE]"
type input "[DATE]"
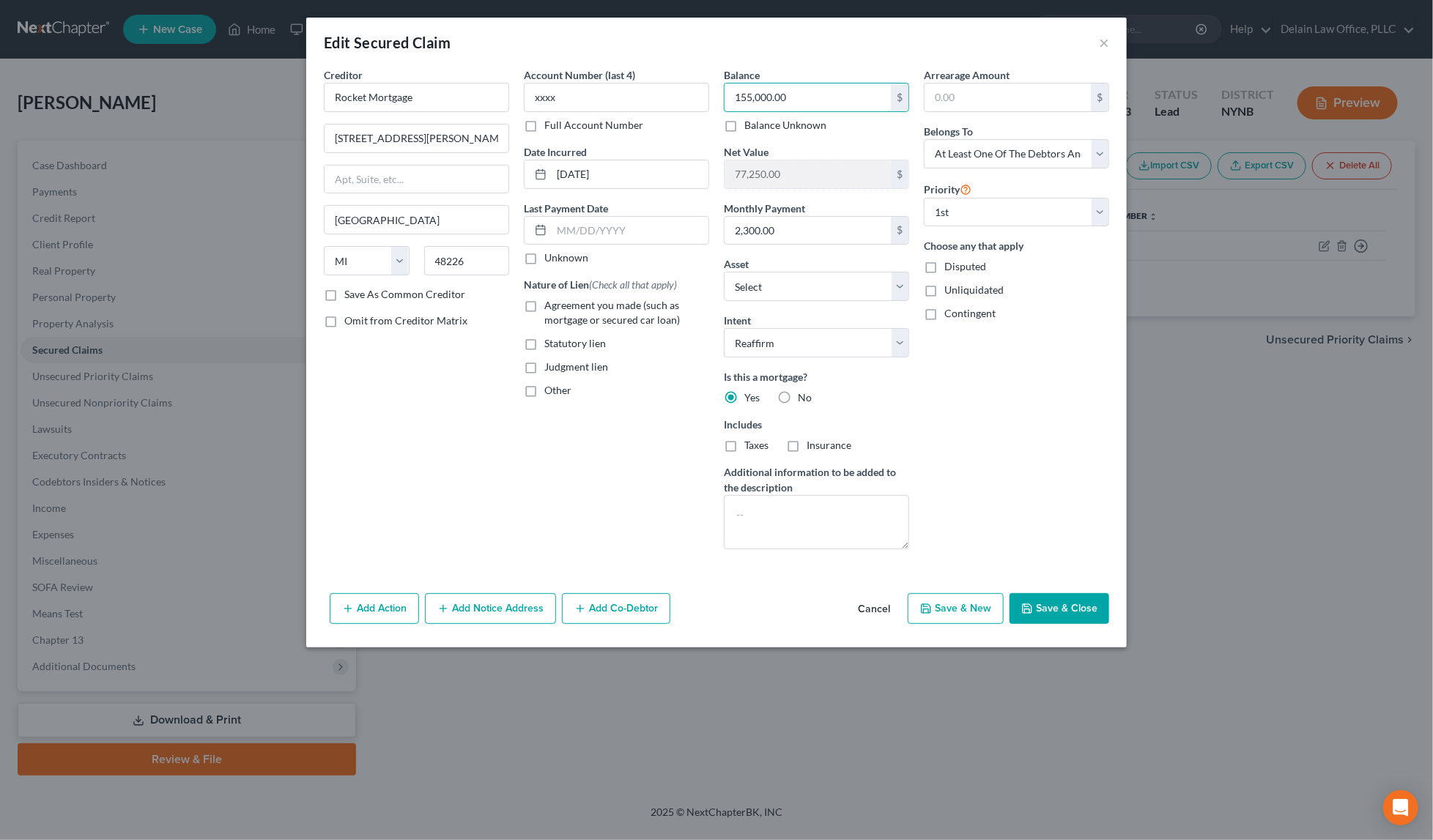
click at [832, 95] on input "155,000.00" at bounding box center [807, 97] width 166 height 28
drag, startPoint x: 1379, startPoint y: 159, endPoint x: 832, endPoint y: 41, distance: 559.6
click at [832, 41] on div "Edit Secured Claim × Creditor * Rocket Mortgage [STREET_ADDRESS][PERSON_NAME] S…" at bounding box center [716, 332] width 820 height 630
paste input "3,221"
type input "153,221"
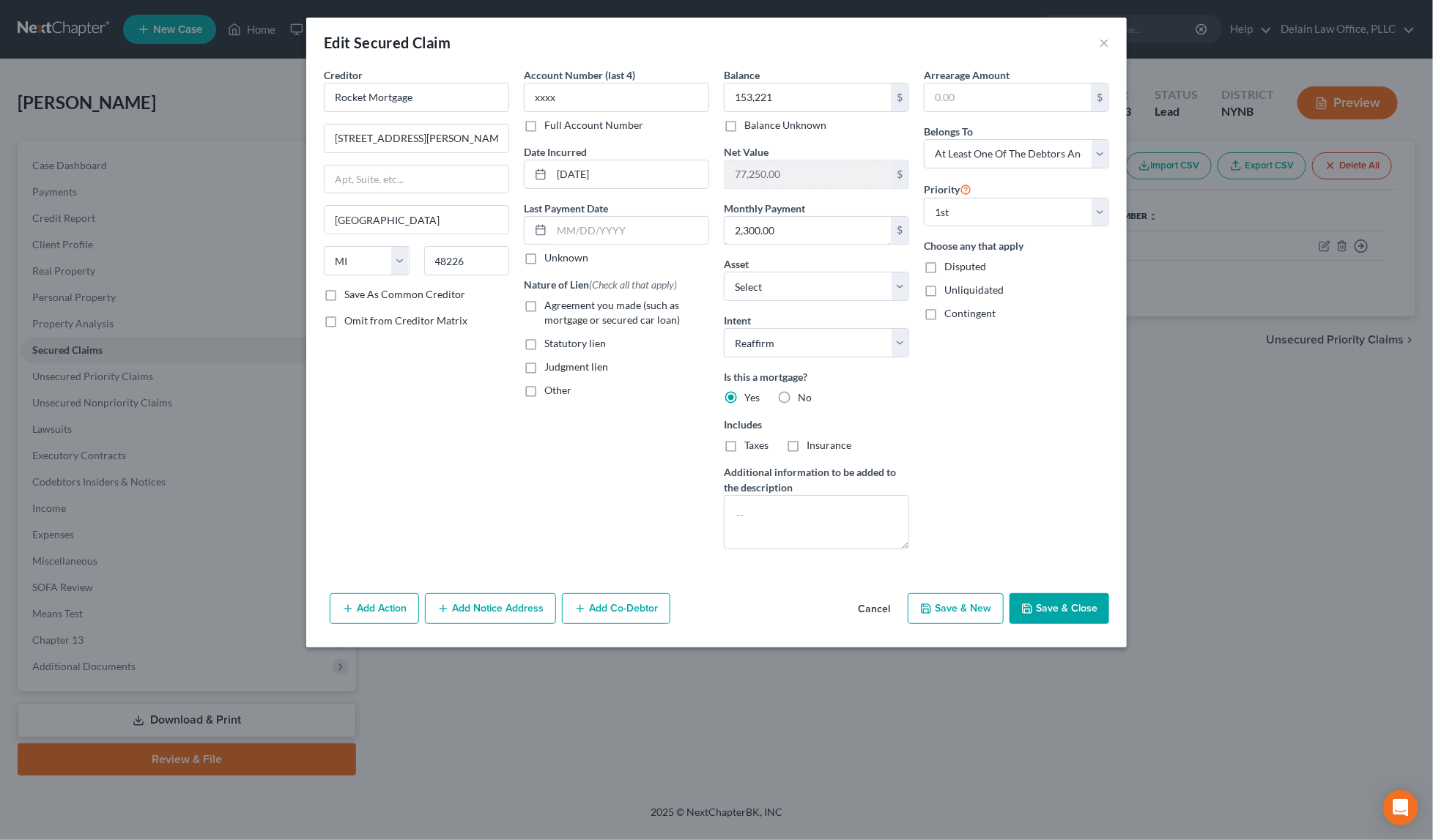
click at [871, 233] on input "2,300.00" at bounding box center [807, 230] width 166 height 28
paste input "248"
type input "2,293"
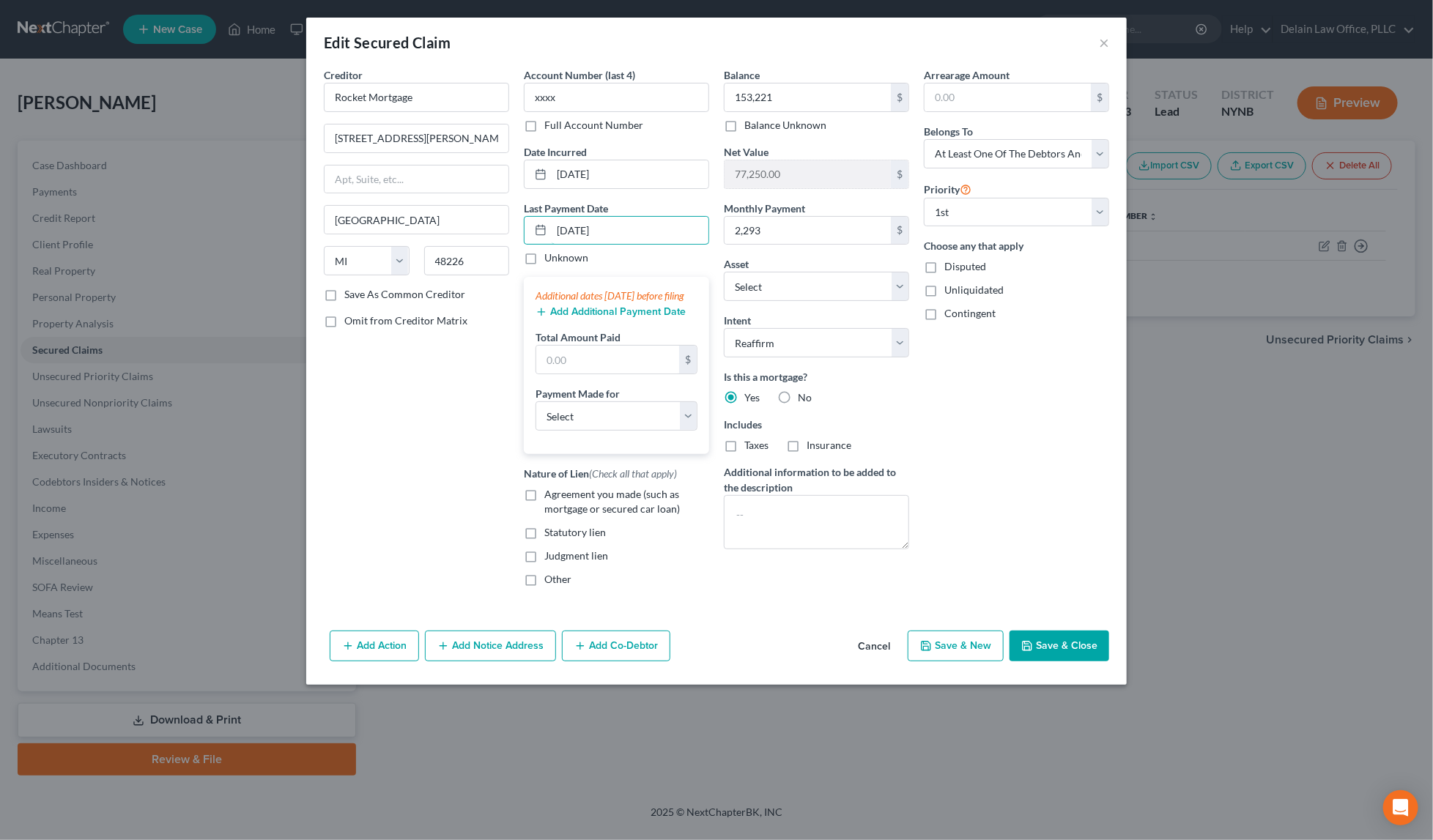
type input "[DATE]"
click at [603, 317] on button "Add Additional Payment Date" at bounding box center [611, 311] width 150 height 11
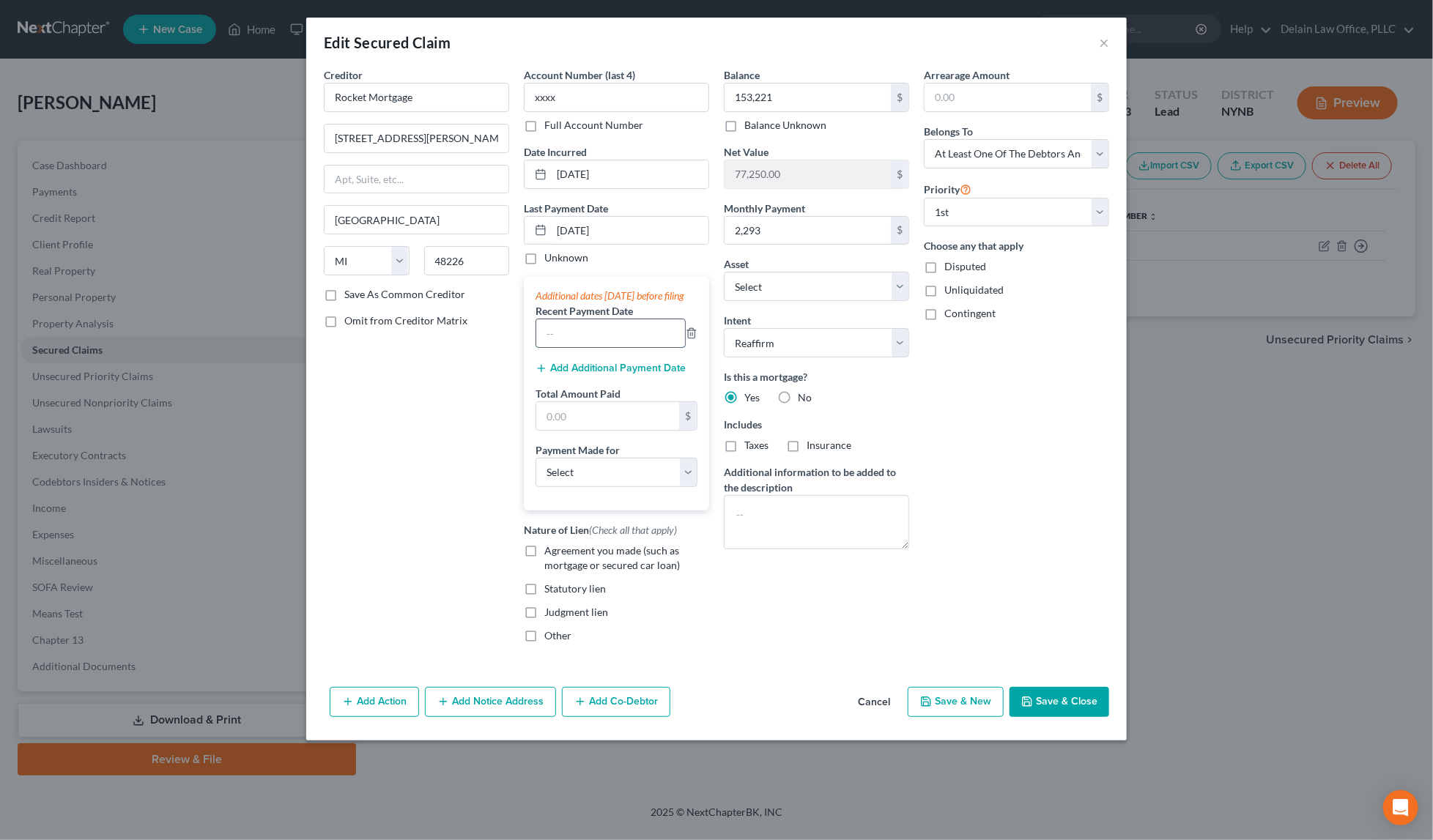
click at [603, 334] on input "text" at bounding box center [611, 333] width 148 height 28
type input "[DATE]"
click at [633, 374] on button "Add Additional Payment Date" at bounding box center [611, 368] width 150 height 11
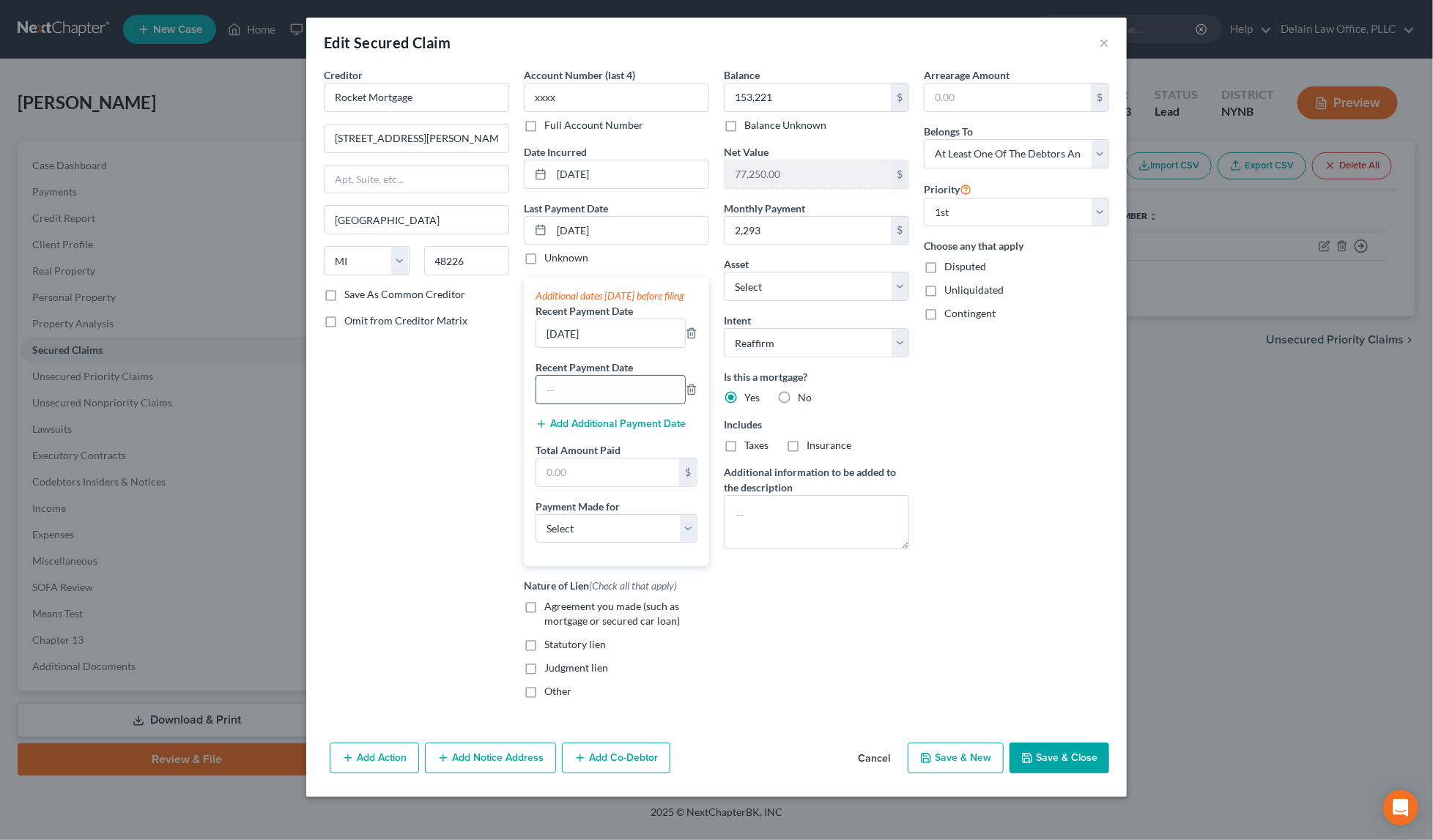
click at [629, 395] on input "text" at bounding box center [611, 389] width 148 height 28
type input "[DATE]"
type input "6,879"
select select "3"
click at [623, 624] on span "Agreement you made (such as mortgage or secured car loan)" at bounding box center [611, 613] width 135 height 27
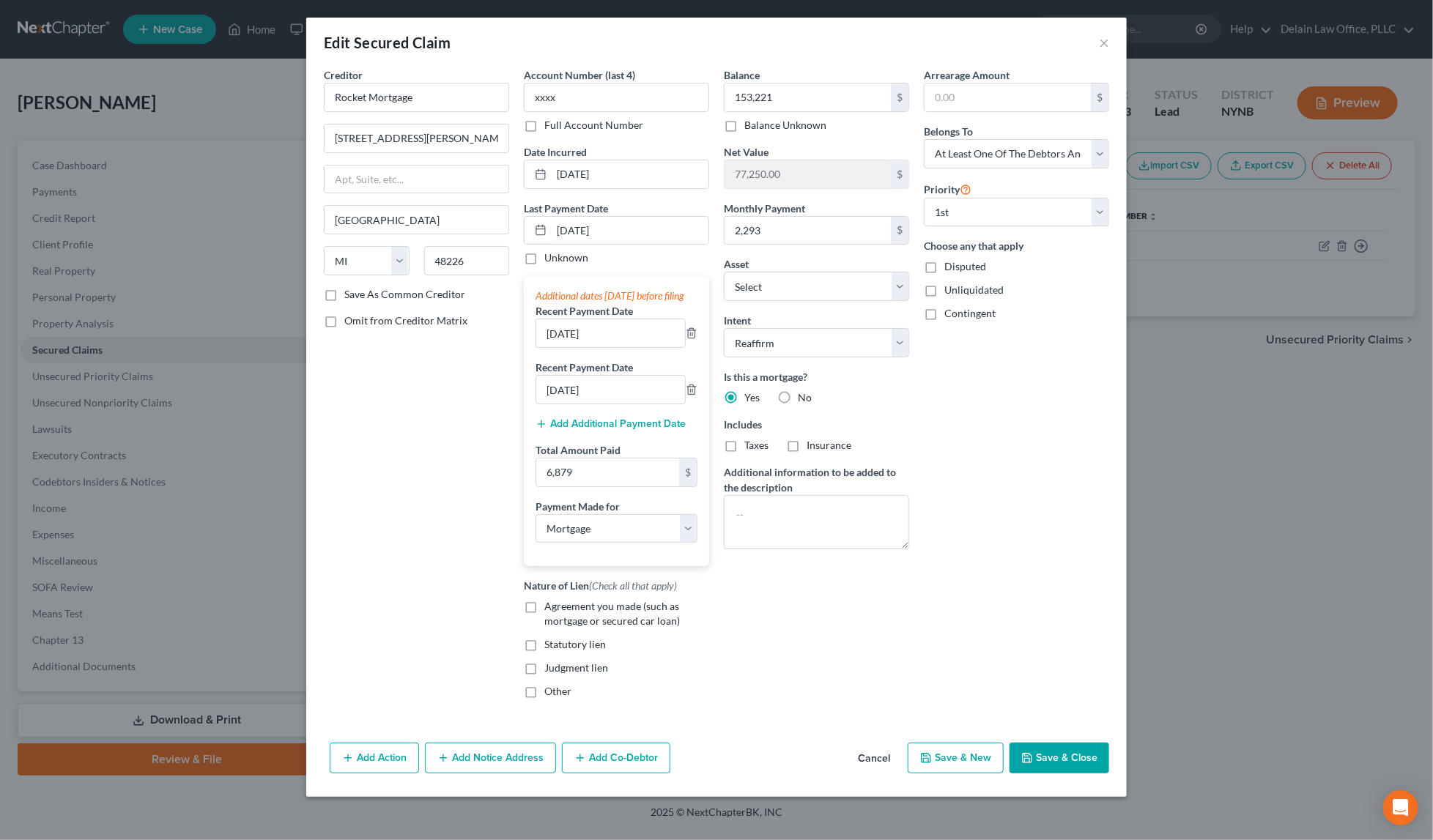
click at [560, 609] on input "Agreement you made (such as mortgage or secured car loan)" at bounding box center [555, 604] width 9 height 9
checkbox input "true"
click at [803, 520] on textarea at bounding box center [816, 522] width 185 height 54
paste textarea "[DATE]"
type textarea "[DATE]"
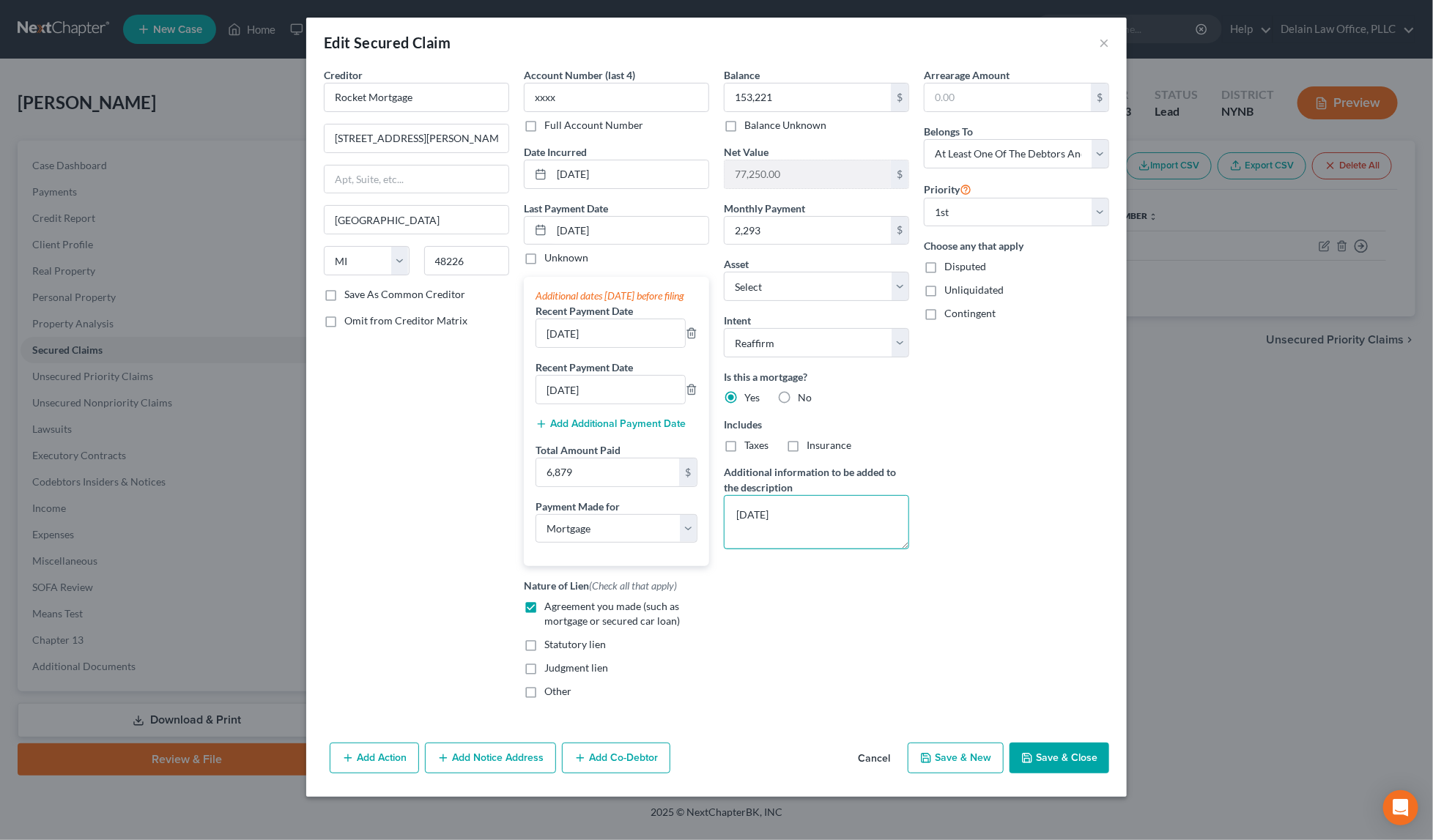
drag, startPoint x: 826, startPoint y: 516, endPoint x: 808, endPoint y: 500, distance: 24.1
click at [808, 500] on textarea "[DATE]" at bounding box center [816, 522] width 185 height 54
click at [1062, 759] on button "Save & Close" at bounding box center [1059, 758] width 99 height 31
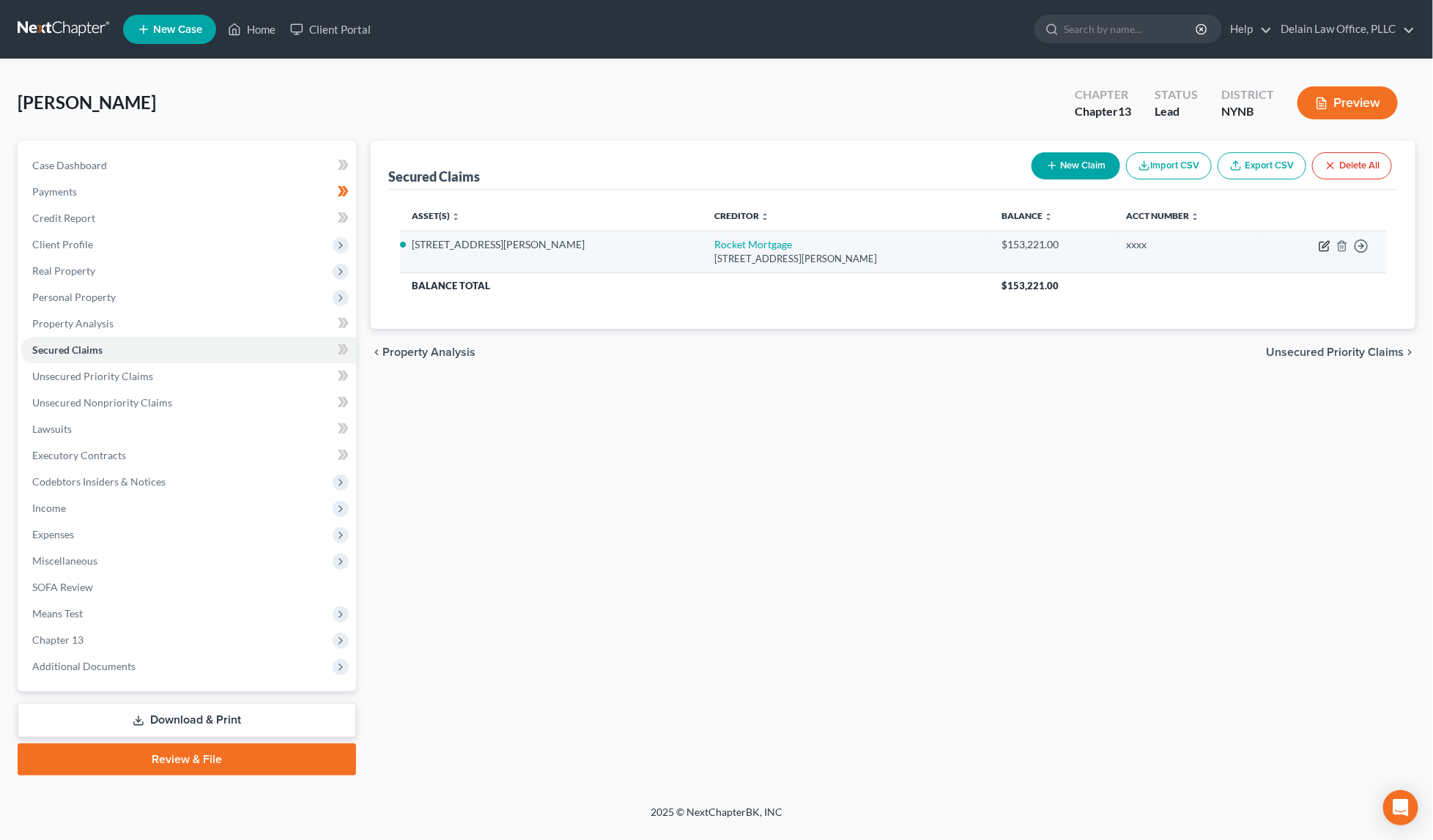
click at [1321, 243] on icon "button" at bounding box center [1324, 246] width 11 height 11
select select "23"
select select "3"
select select "2"
select select "3"
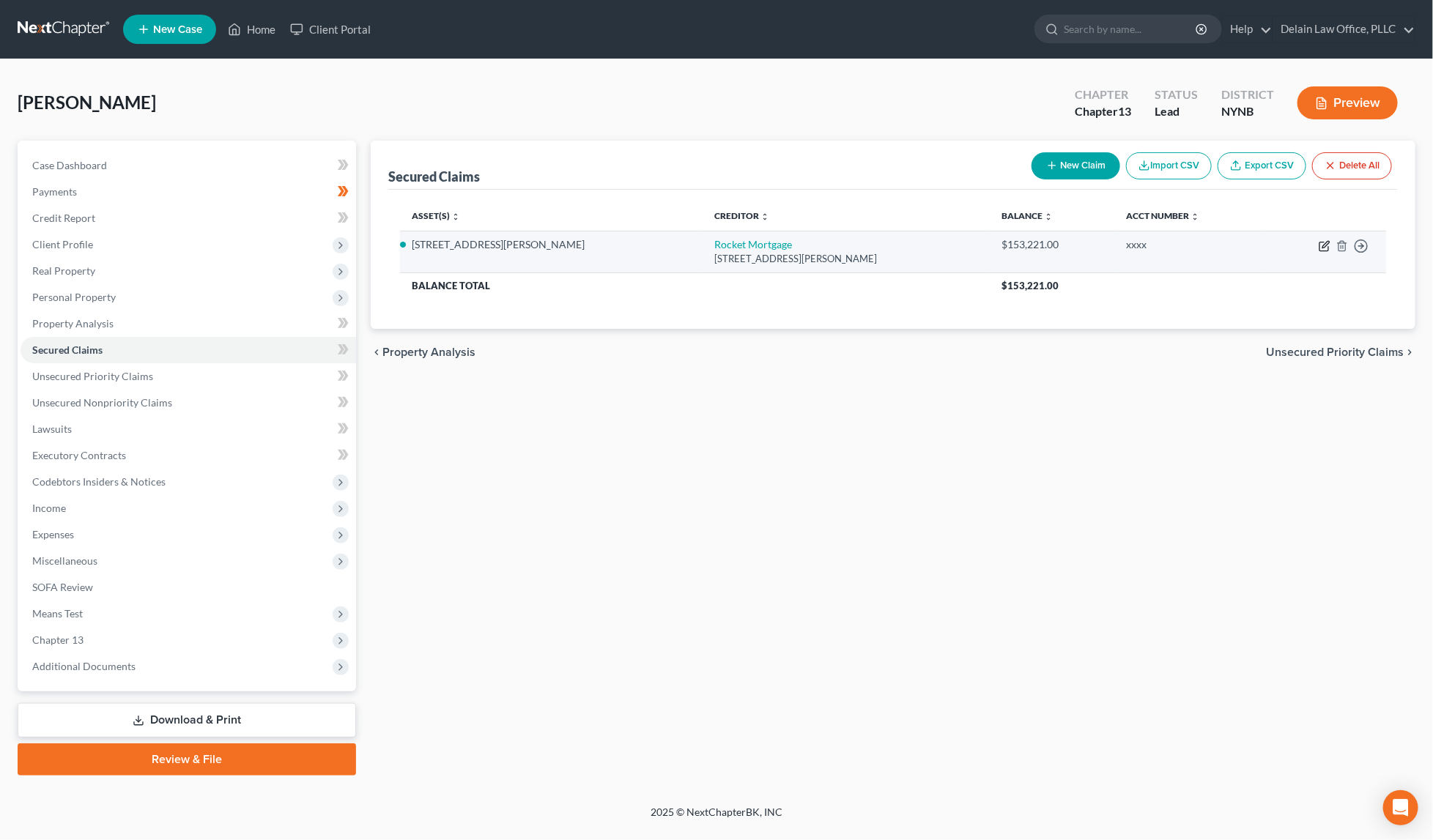
select select "0"
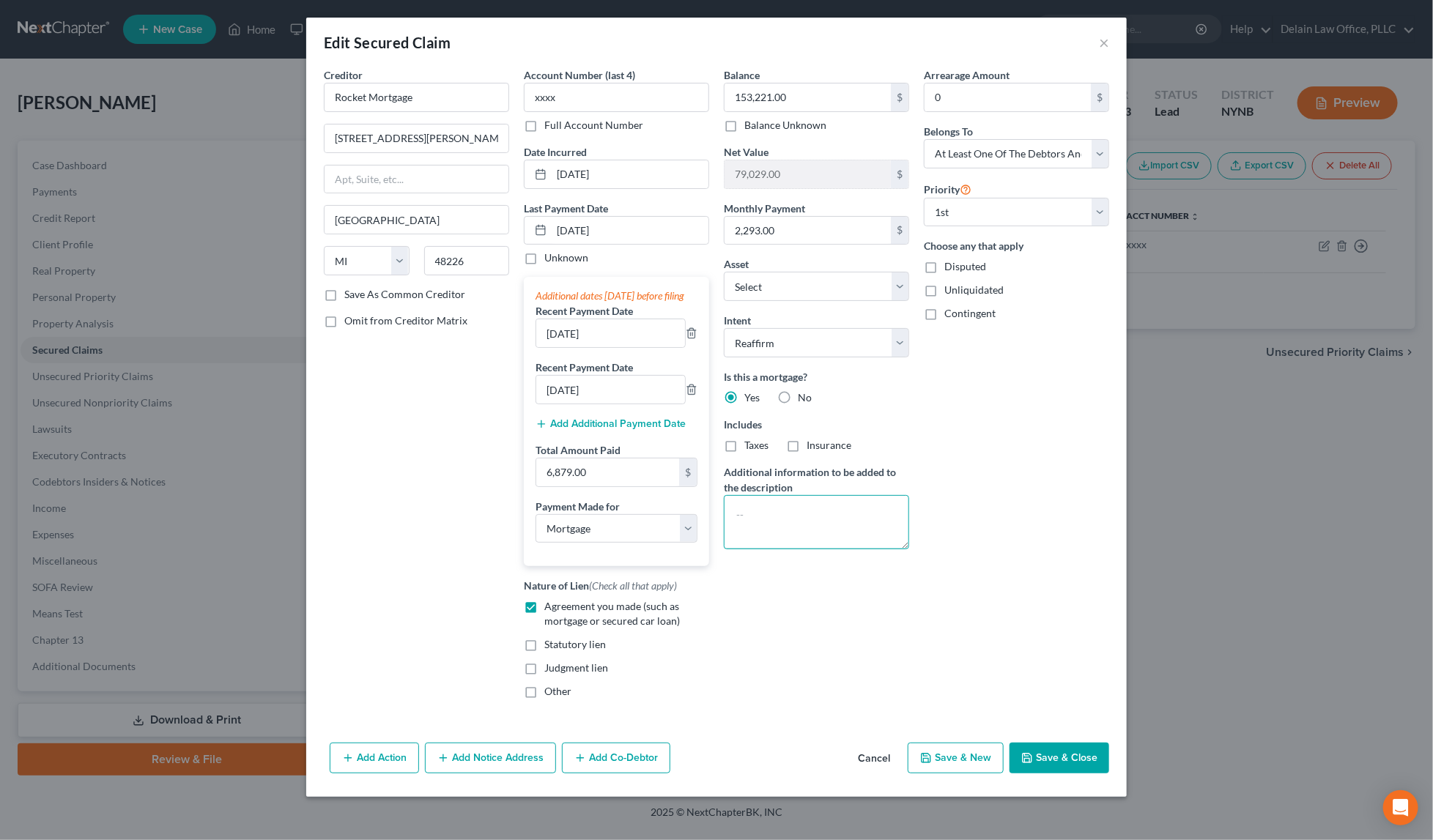
click at [835, 497] on textarea at bounding box center [816, 522] width 185 height 54
paste textarea "2020"
type textarea "2"
paste textarea "2020"
type textarea "2020"
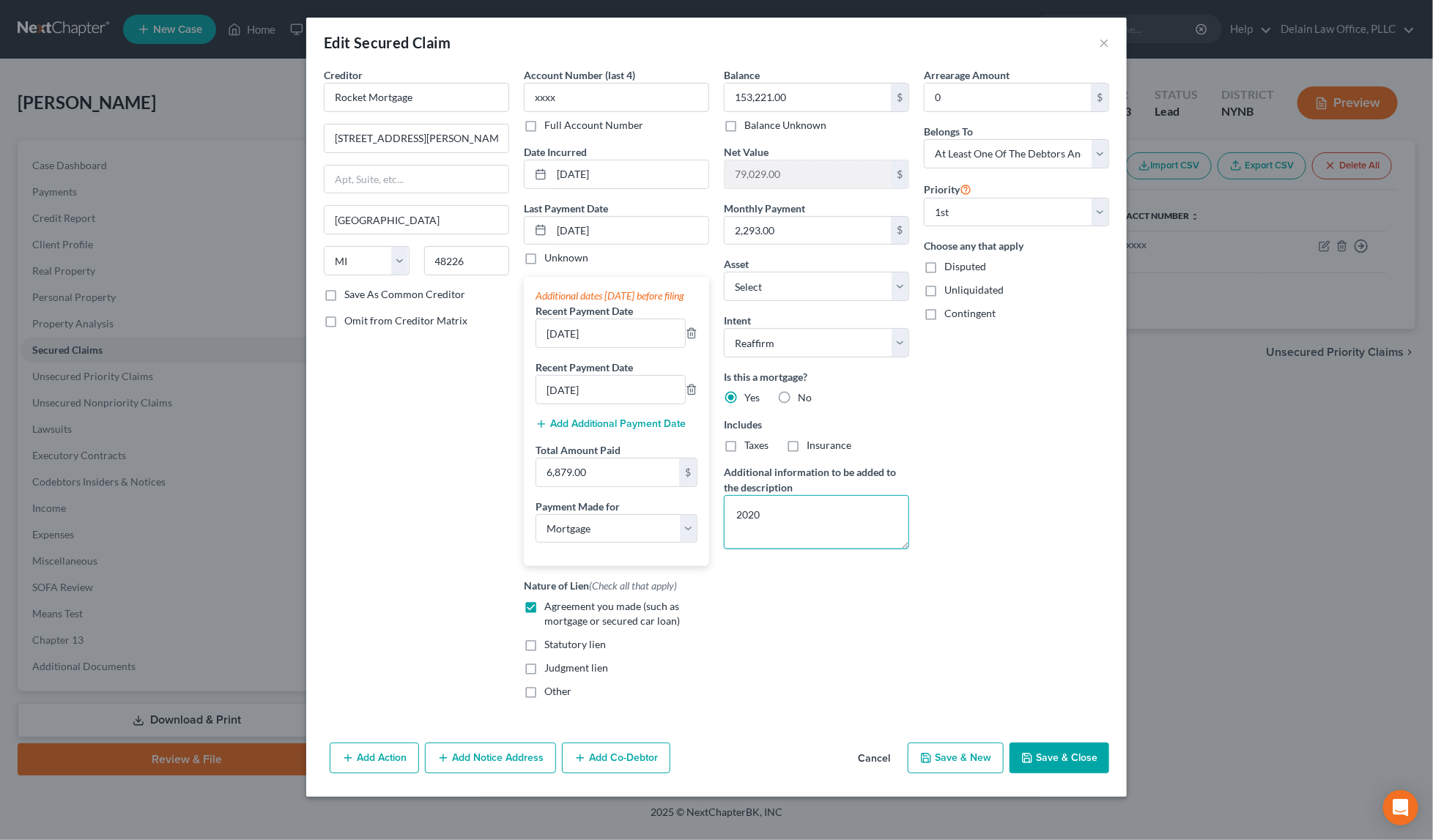
drag, startPoint x: 827, startPoint y: 516, endPoint x: 822, endPoint y: 490, distance: 26.5
click at [822, 495] on textarea "2020" at bounding box center [816, 522] width 185 height 54
click at [1059, 763] on button "Save & Close" at bounding box center [1059, 758] width 99 height 31
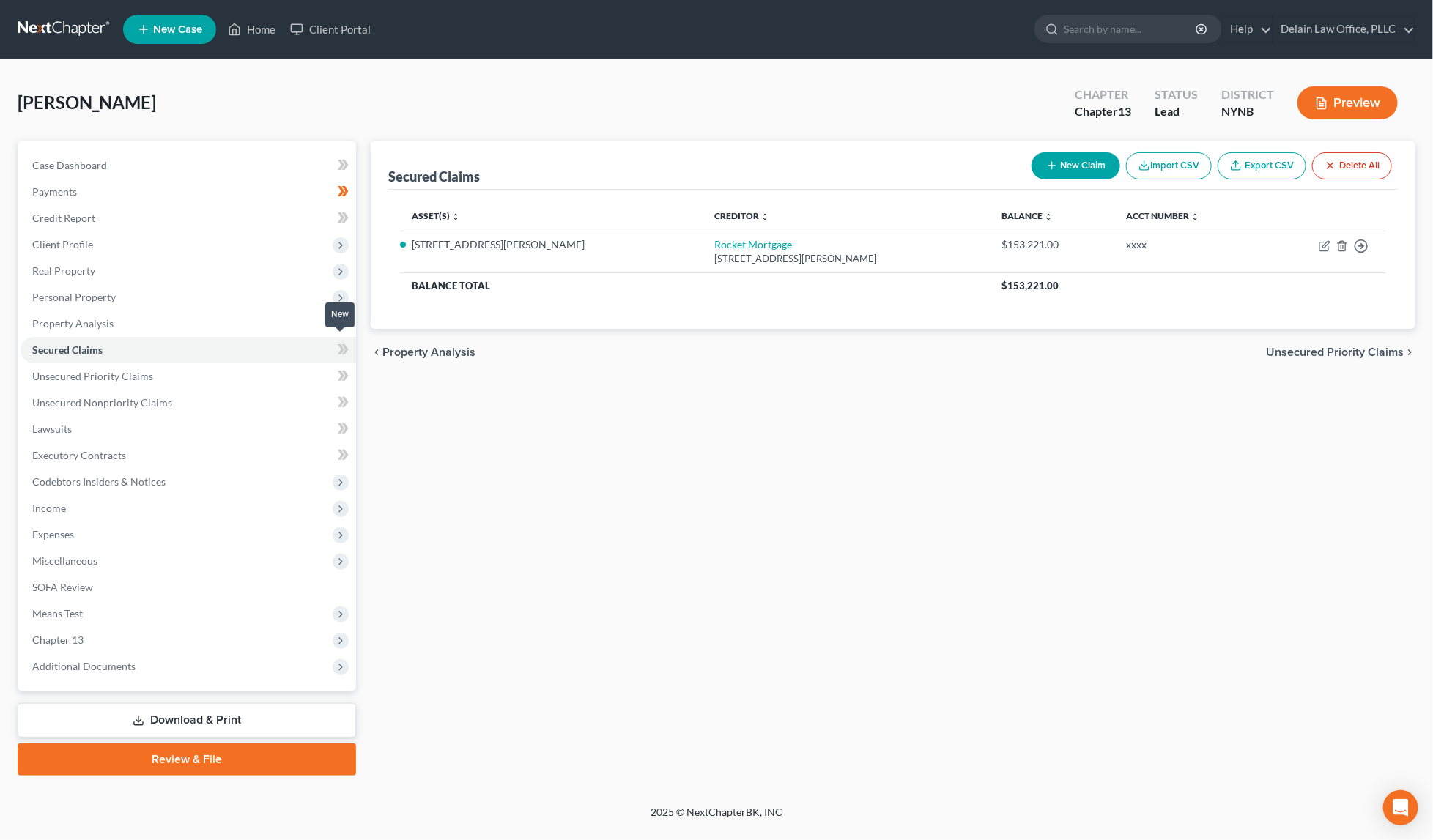
click at [340, 343] on icon at bounding box center [343, 350] width 11 height 18
click at [347, 344] on icon at bounding box center [345, 349] width 7 height 10
click at [342, 370] on icon at bounding box center [340, 375] width 7 height 10
click at [345, 370] on icon at bounding box center [345, 375] width 7 height 10
click at [343, 397] on icon at bounding box center [340, 402] width 7 height 10
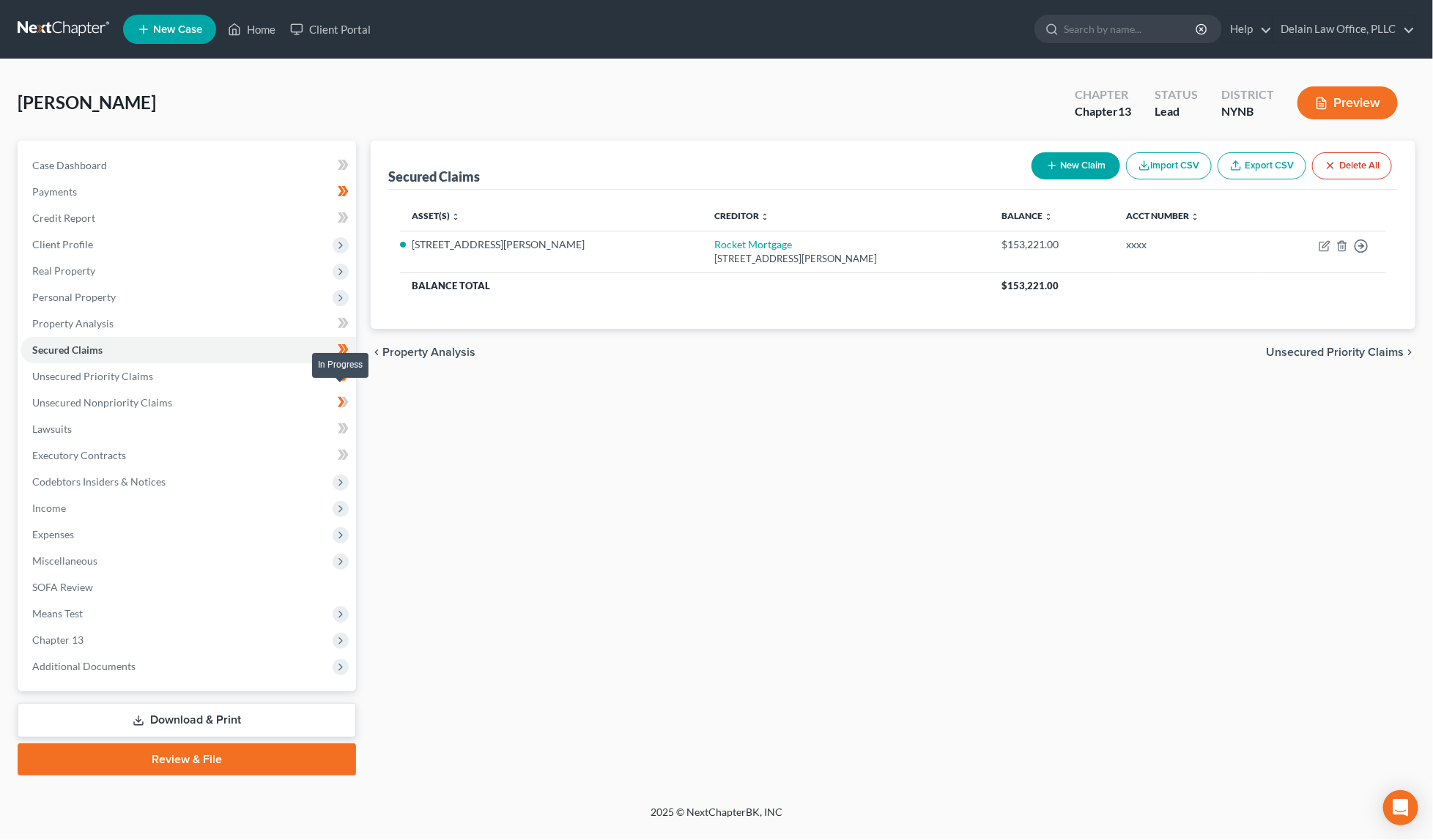
click at [347, 397] on icon at bounding box center [345, 402] width 7 height 10
click at [189, 397] on link "Unsecured Nonpriority Claims" at bounding box center [188, 402] width 336 height 26
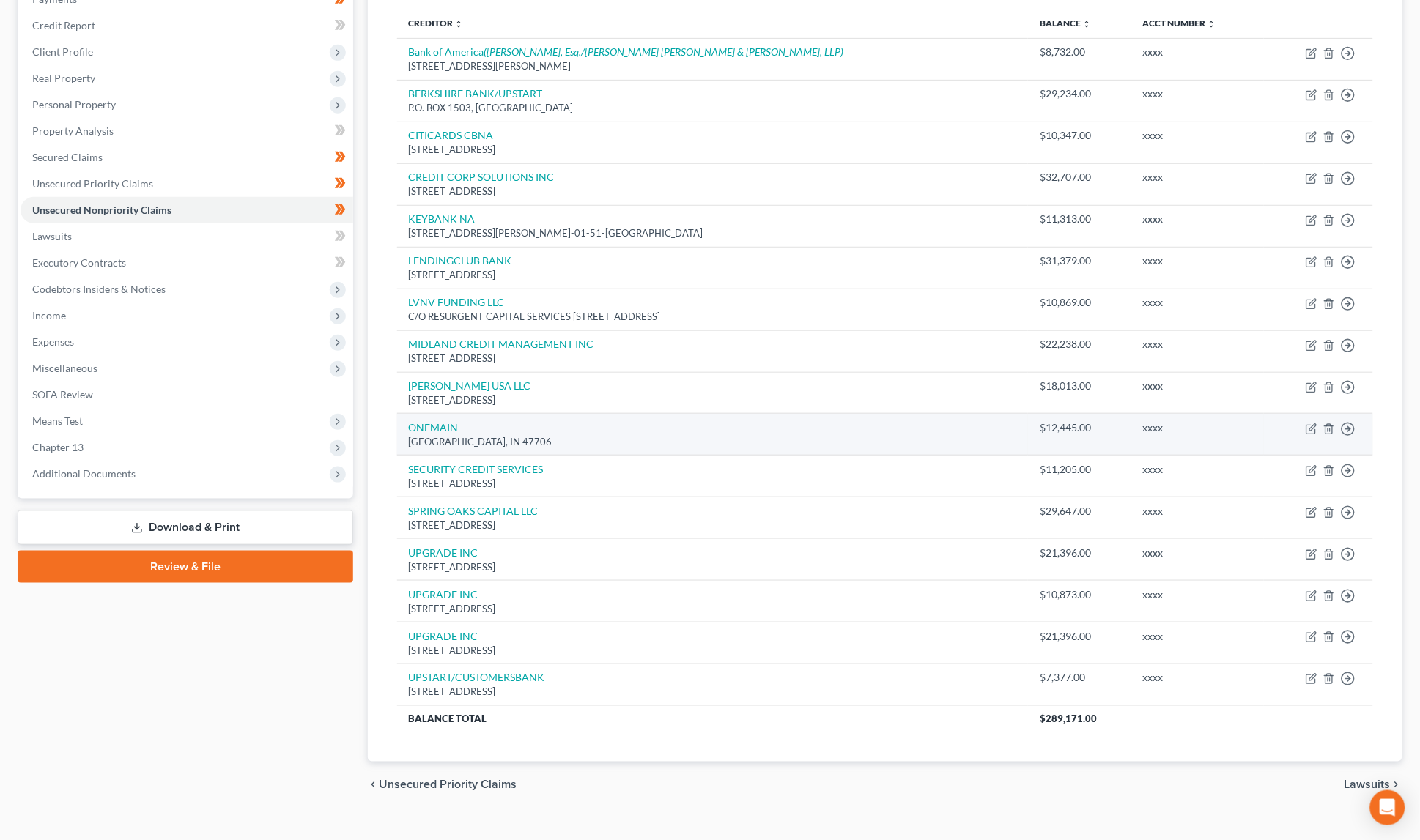
scroll to position [192, 0]
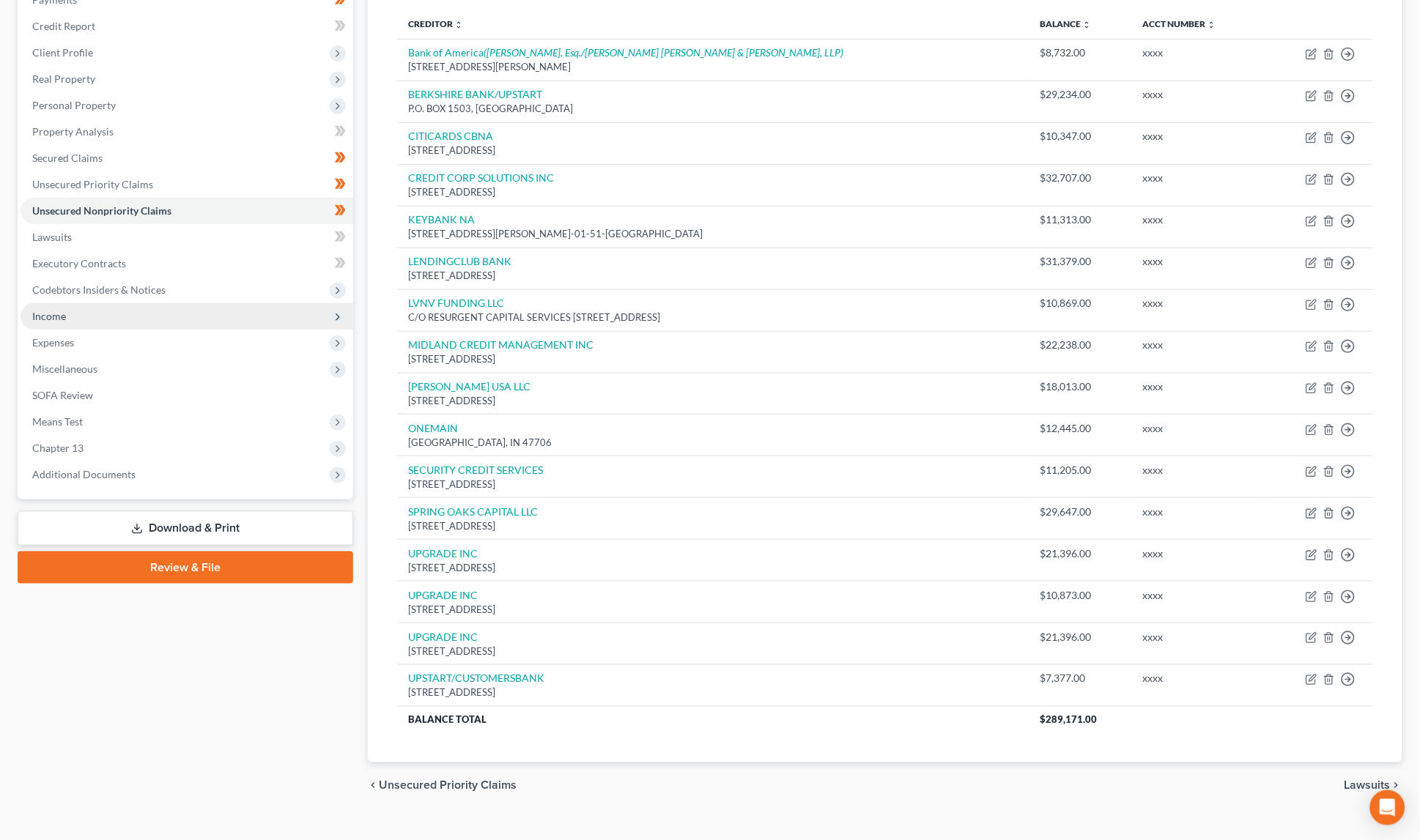
click at [227, 311] on span "Income" at bounding box center [187, 316] width 333 height 26
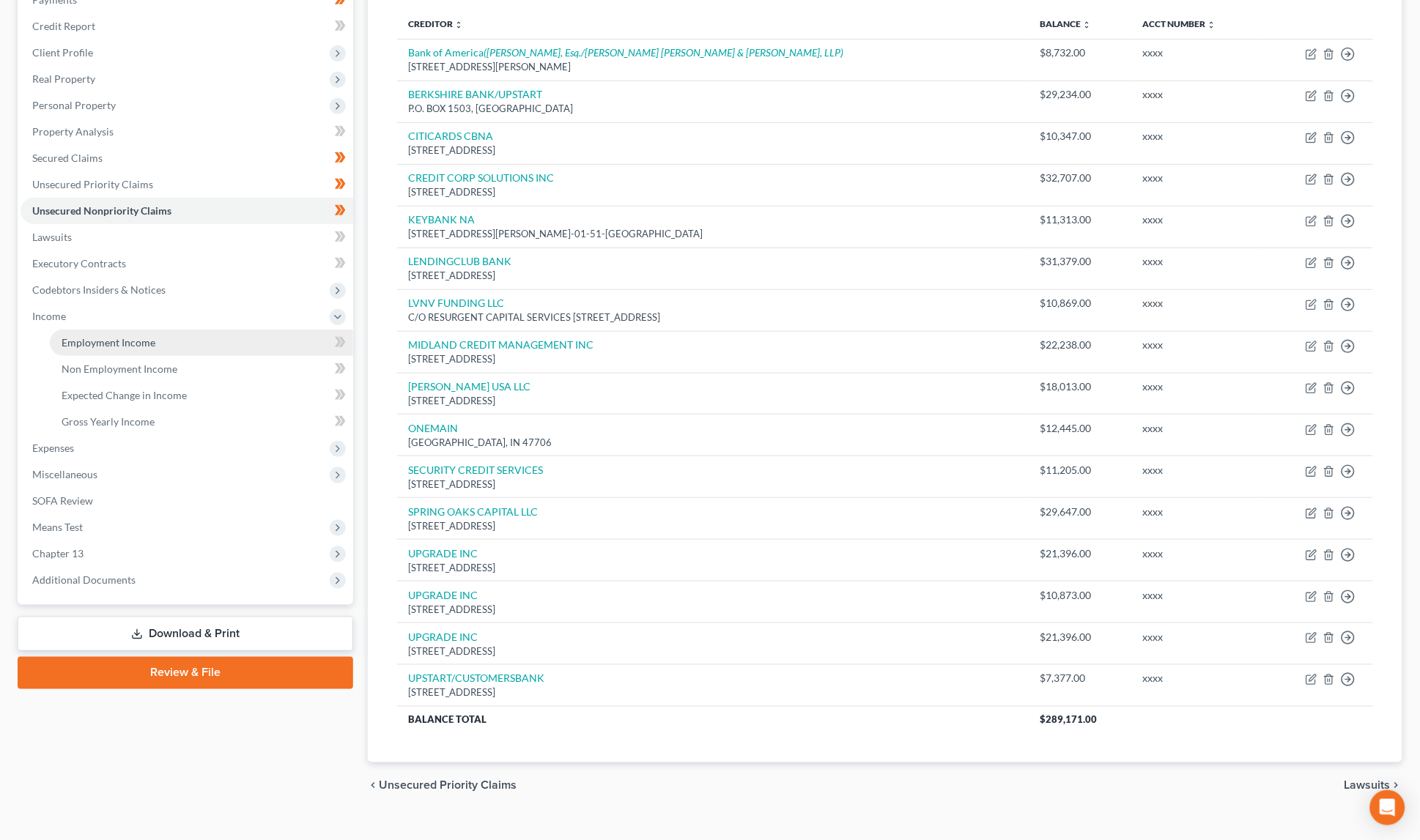
click at [227, 333] on link "Employment Income" at bounding box center [201, 343] width 303 height 26
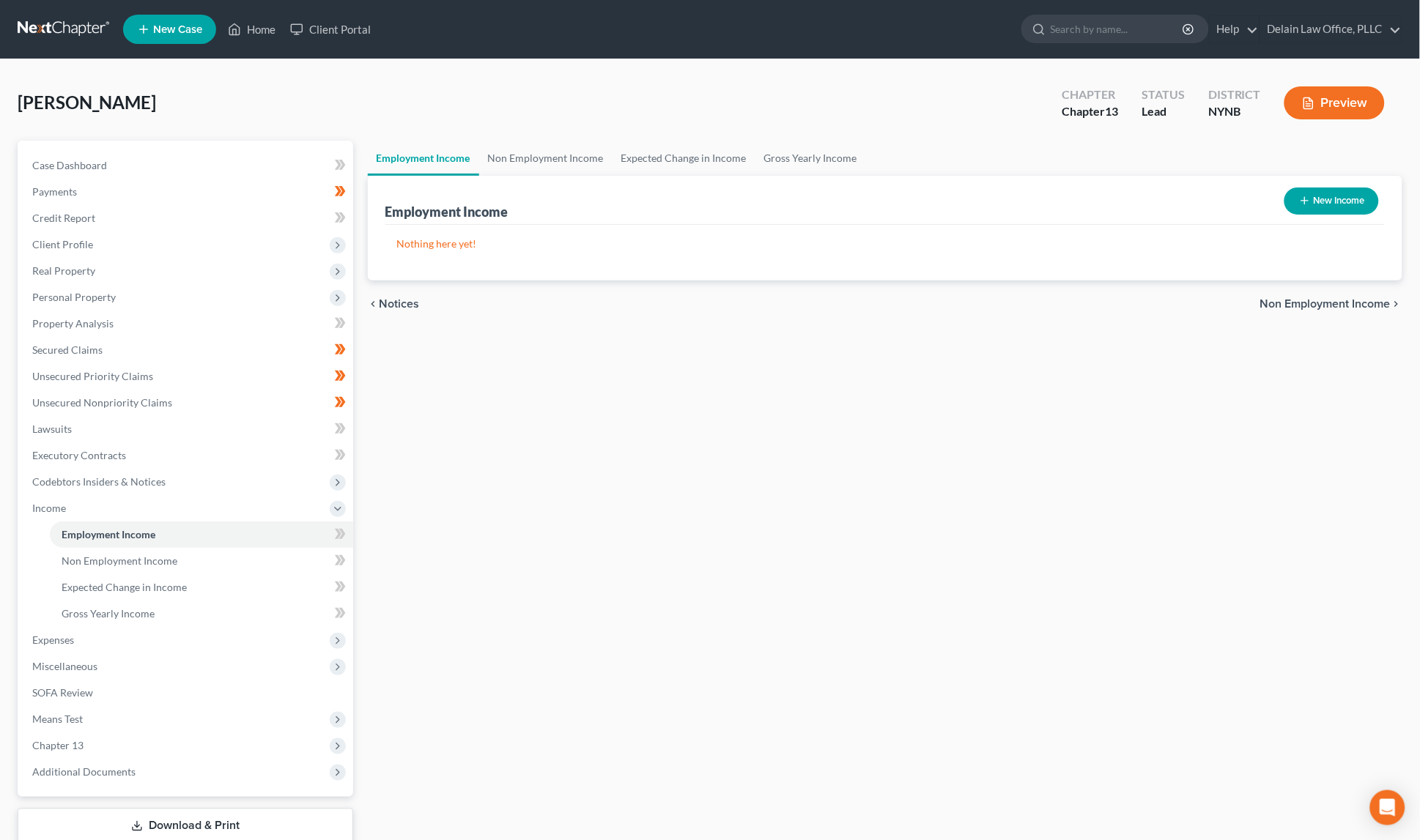
click at [1312, 200] on button "New Income" at bounding box center [1331, 200] width 95 height 27
select select "0"
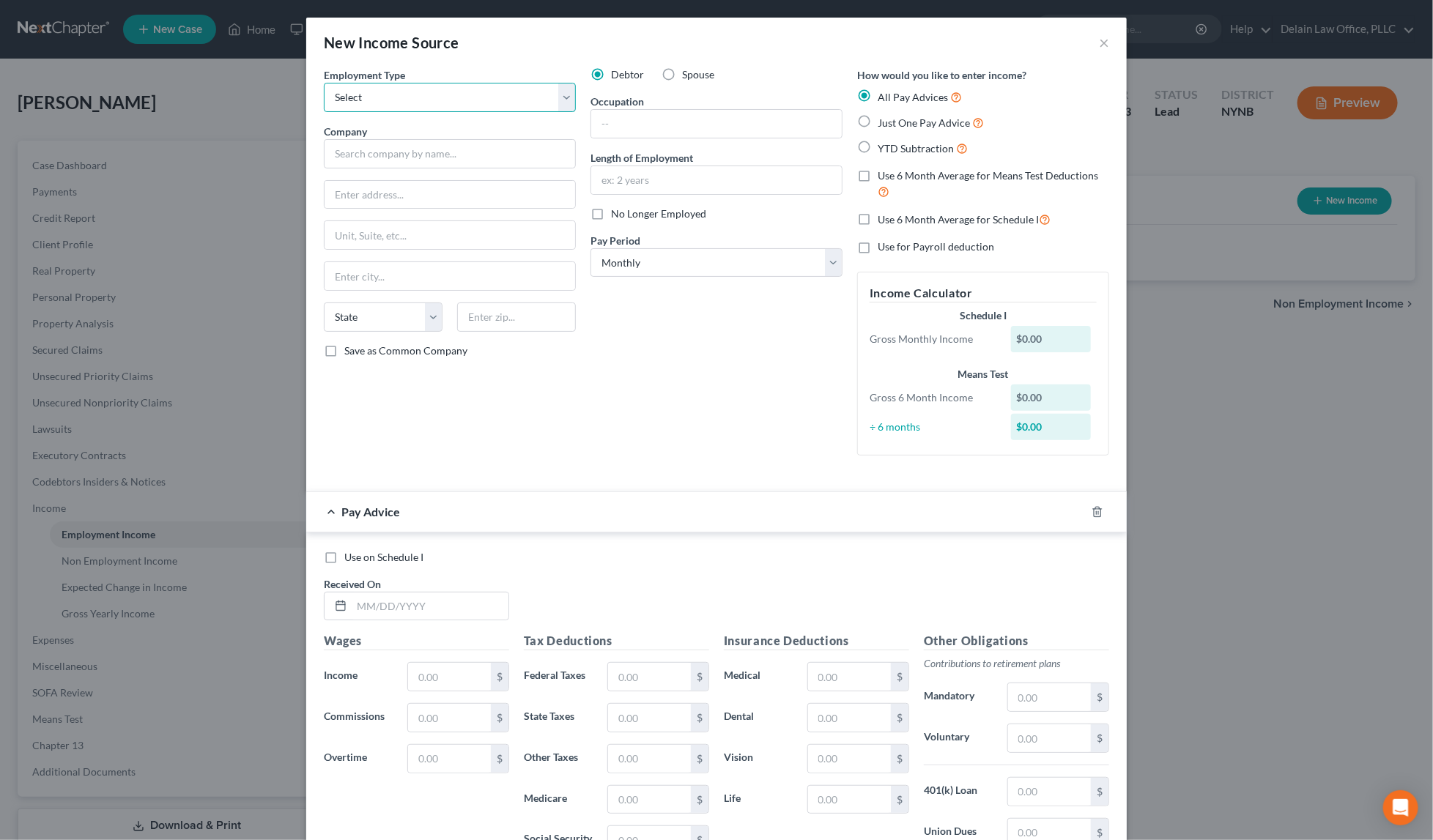
select select "0"
click at [485, 160] on input "text" at bounding box center [449, 154] width 252 height 29
type input "KeyBank NA"
